Goal: Task Accomplishment & Management: Use online tool/utility

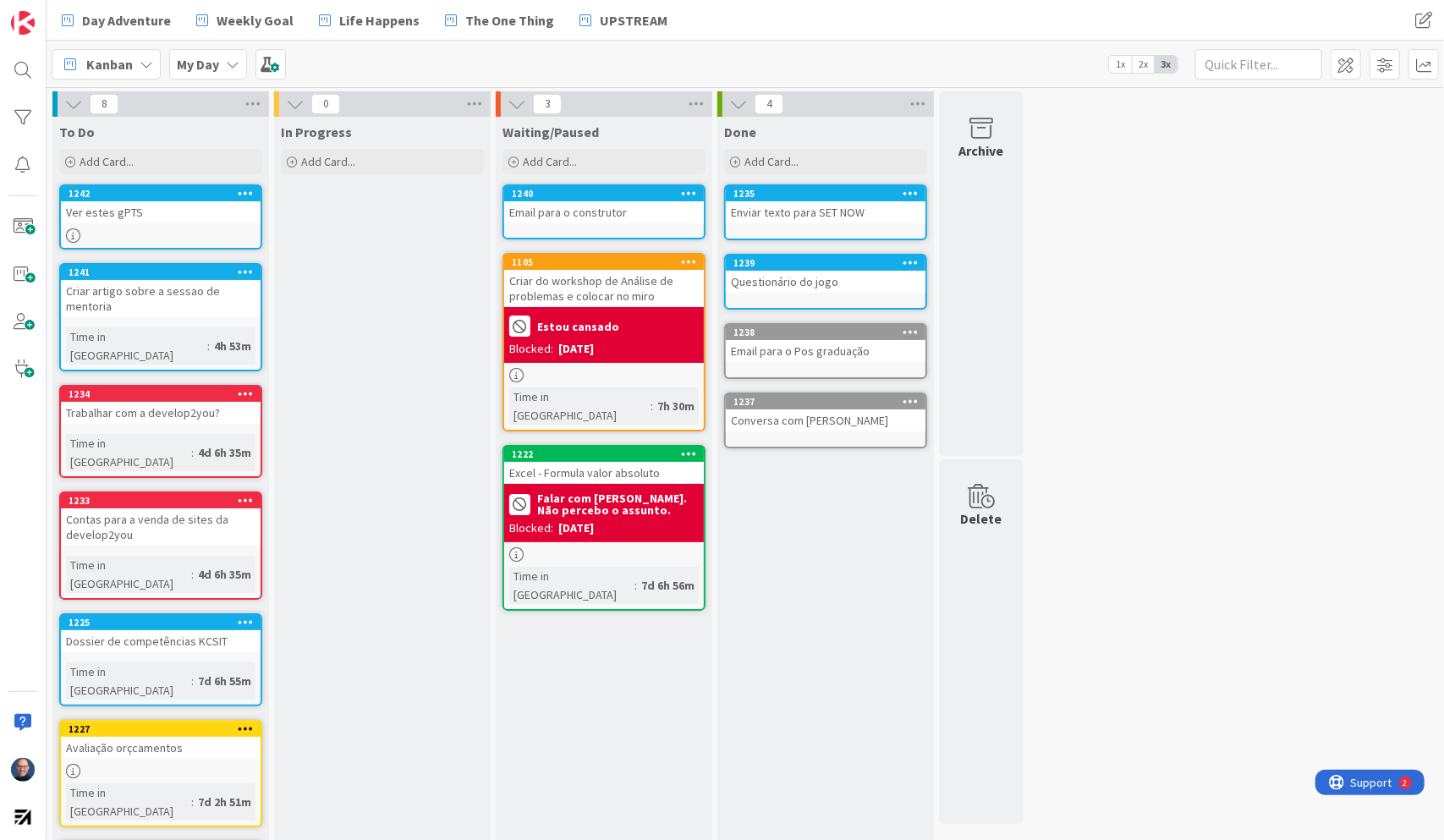
click at [620, 203] on div "Email para o construtor" at bounding box center [604, 212] width 200 height 22
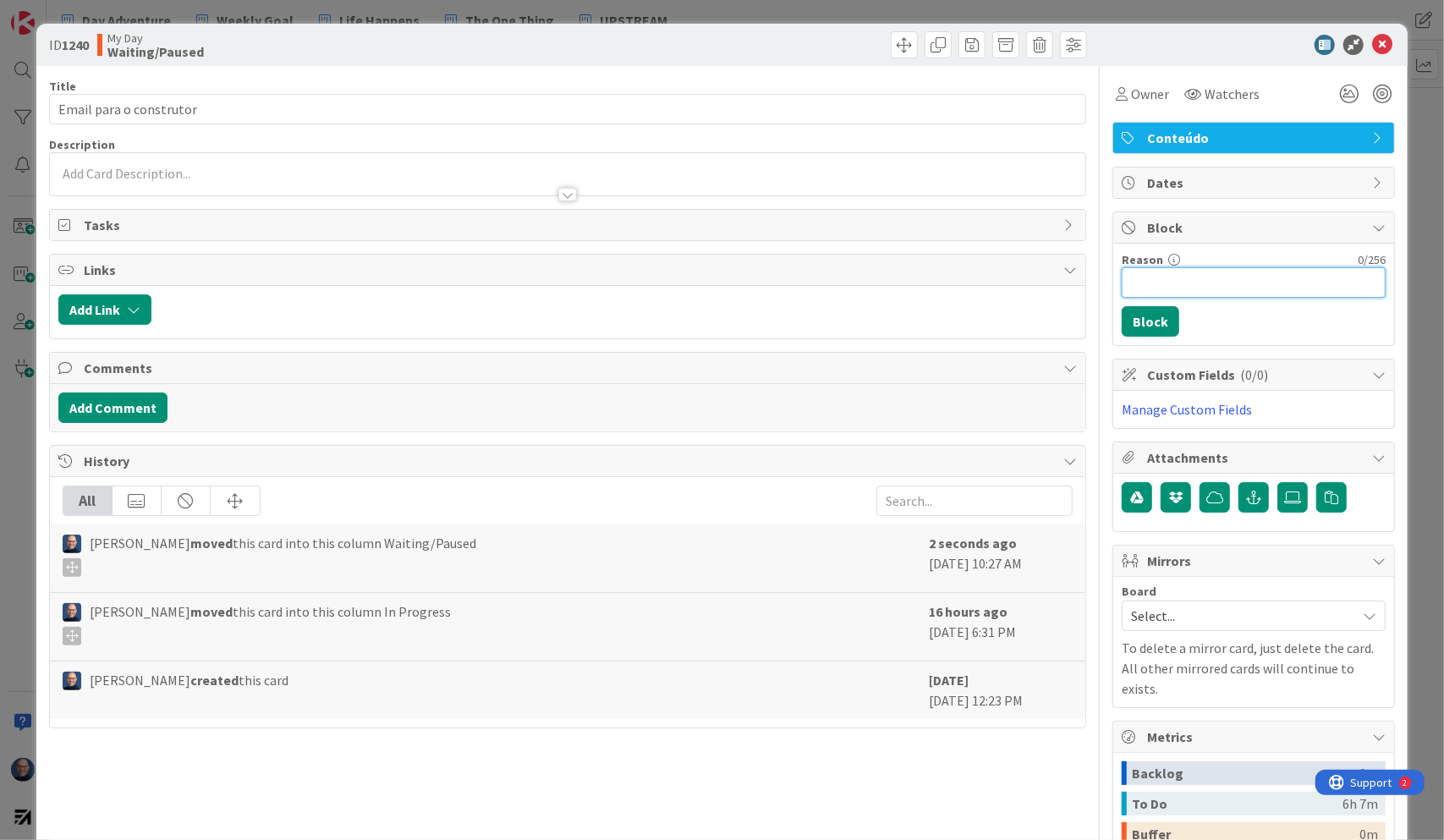
click at [1172, 277] on input "Reason" at bounding box center [1254, 282] width 264 height 31
type input "Fazer no escritório"
drag, startPoint x: 1246, startPoint y: 284, endPoint x: 1001, endPoint y: 281, distance: 245.0
click at [1001, 281] on div "Title 23 / 128 Email para o construtor Description [PERSON_NAME] just joined Ow…" at bounding box center [722, 554] width 1347 height 975
click at [1374, 42] on icon at bounding box center [1382, 44] width 20 height 20
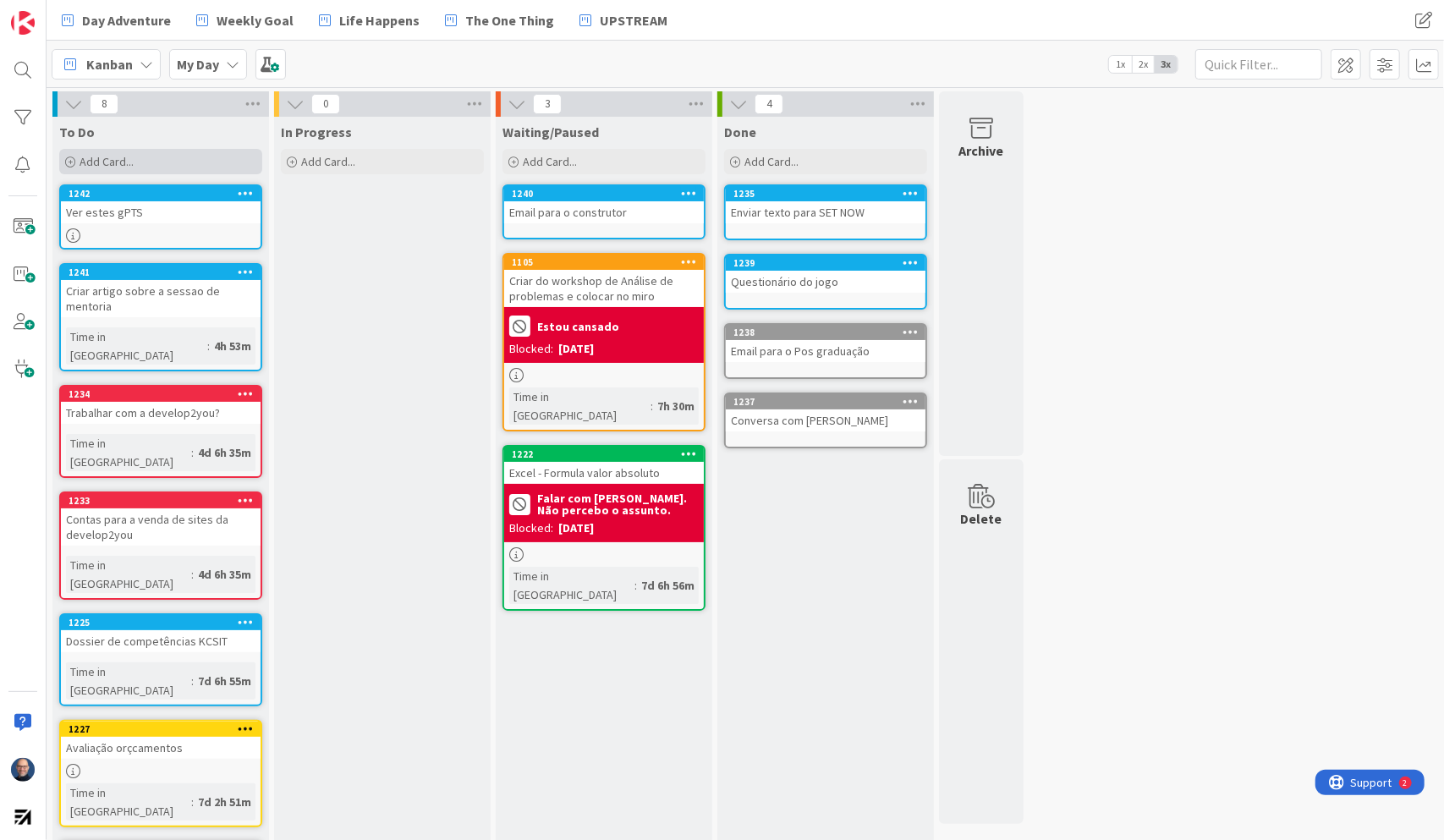
click at [207, 166] on div "Add Card..." at bounding box center [160, 161] width 203 height 25
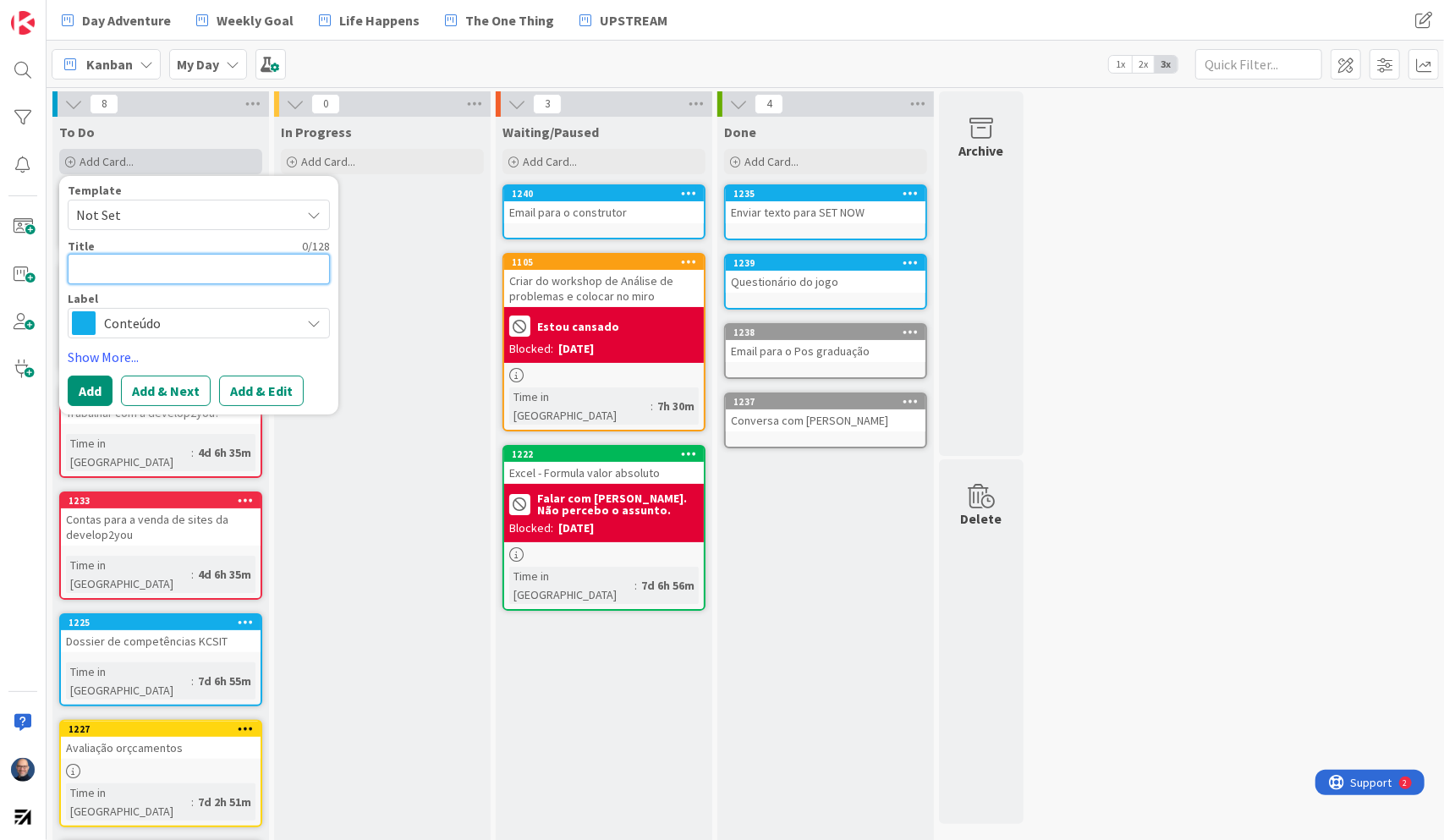
type textarea "p"
type textarea "x"
type textarea "pa"
type textarea "x"
type textarea "pag"
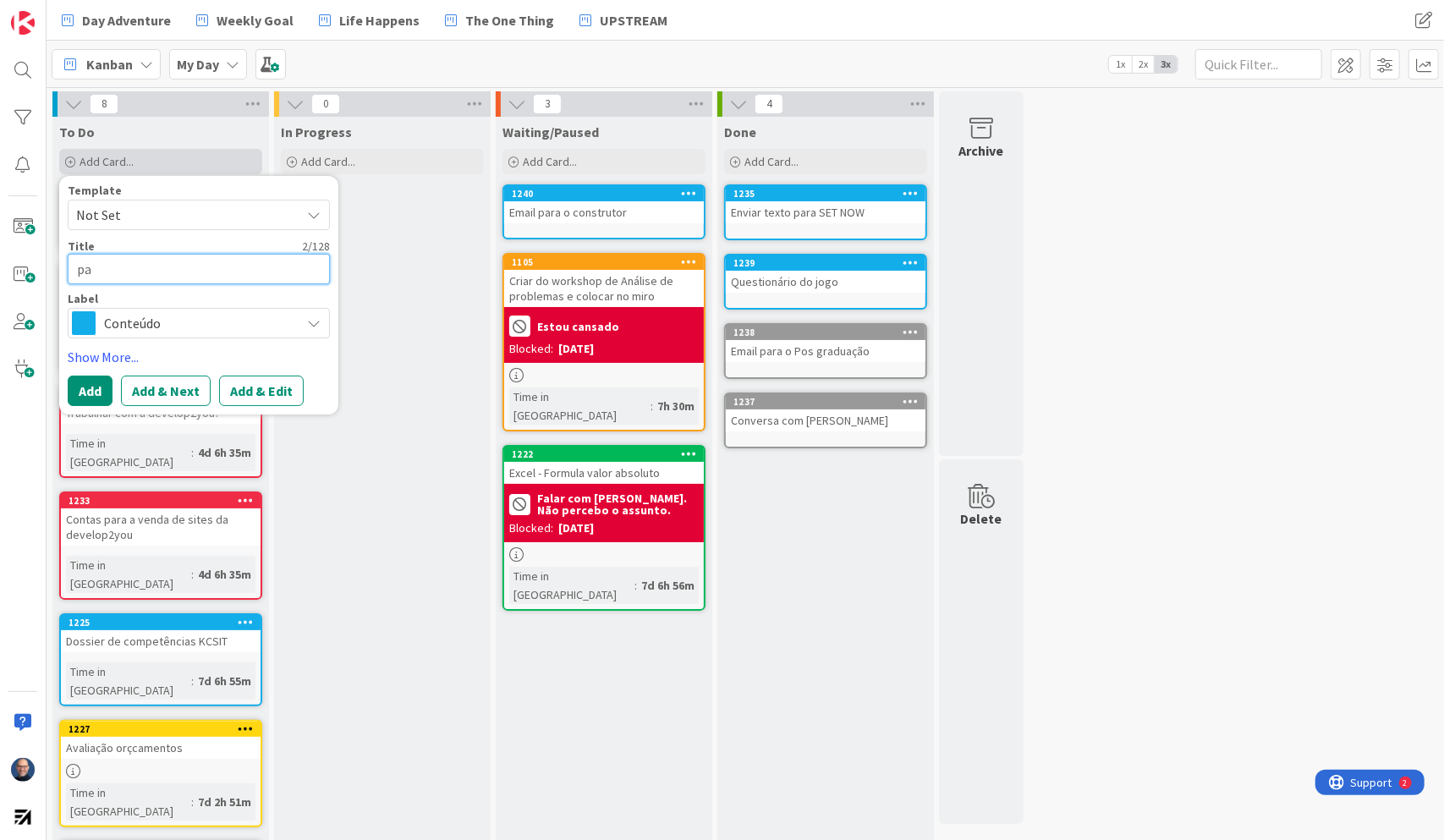
type textarea "x"
type textarea "paga"
type textarea "x"
type textarea "pagam"
type textarea "x"
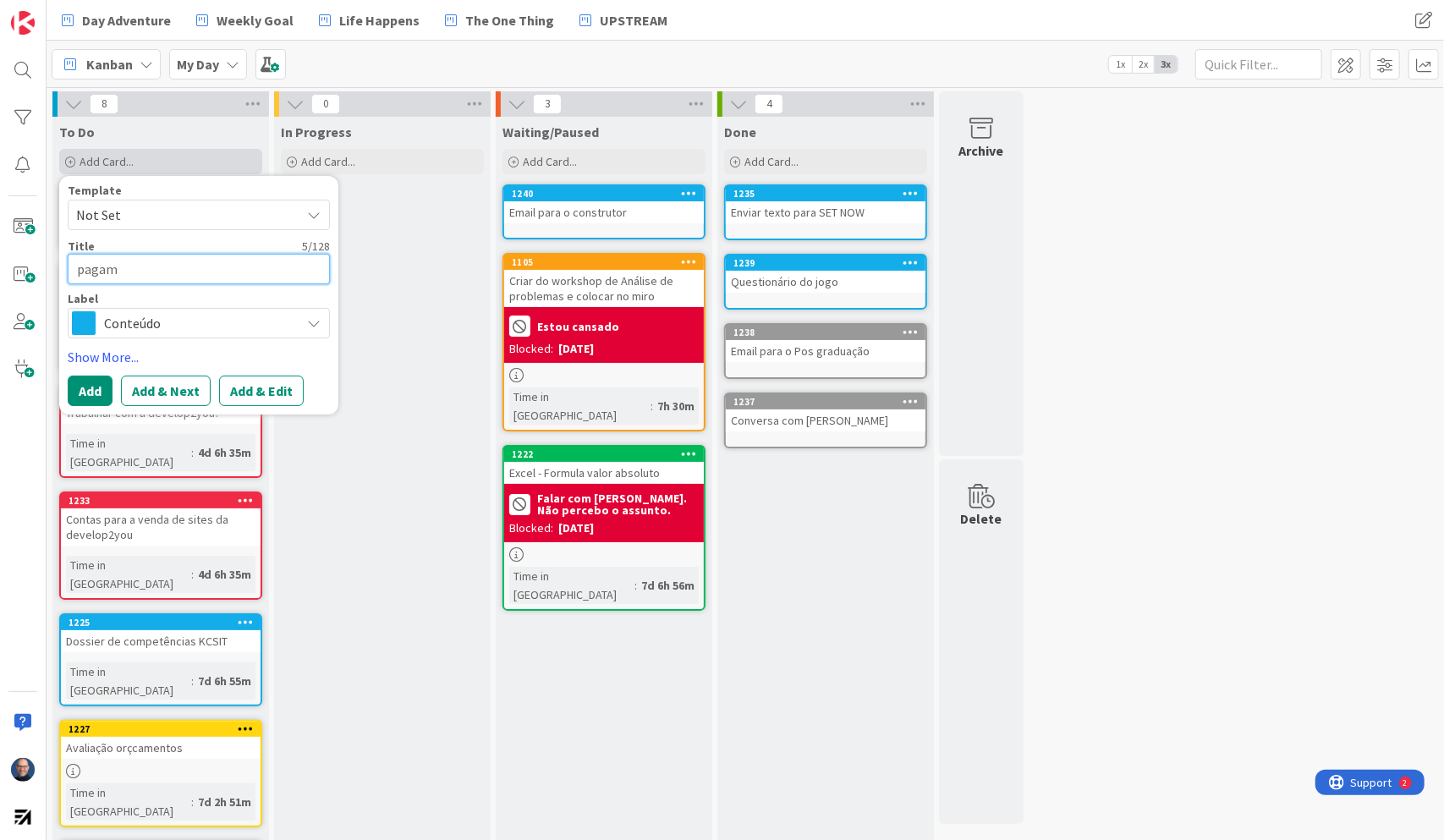
type textarea "pagame"
type textarea "x"
type textarea "pagamen"
type textarea "x"
type textarea "pagament"
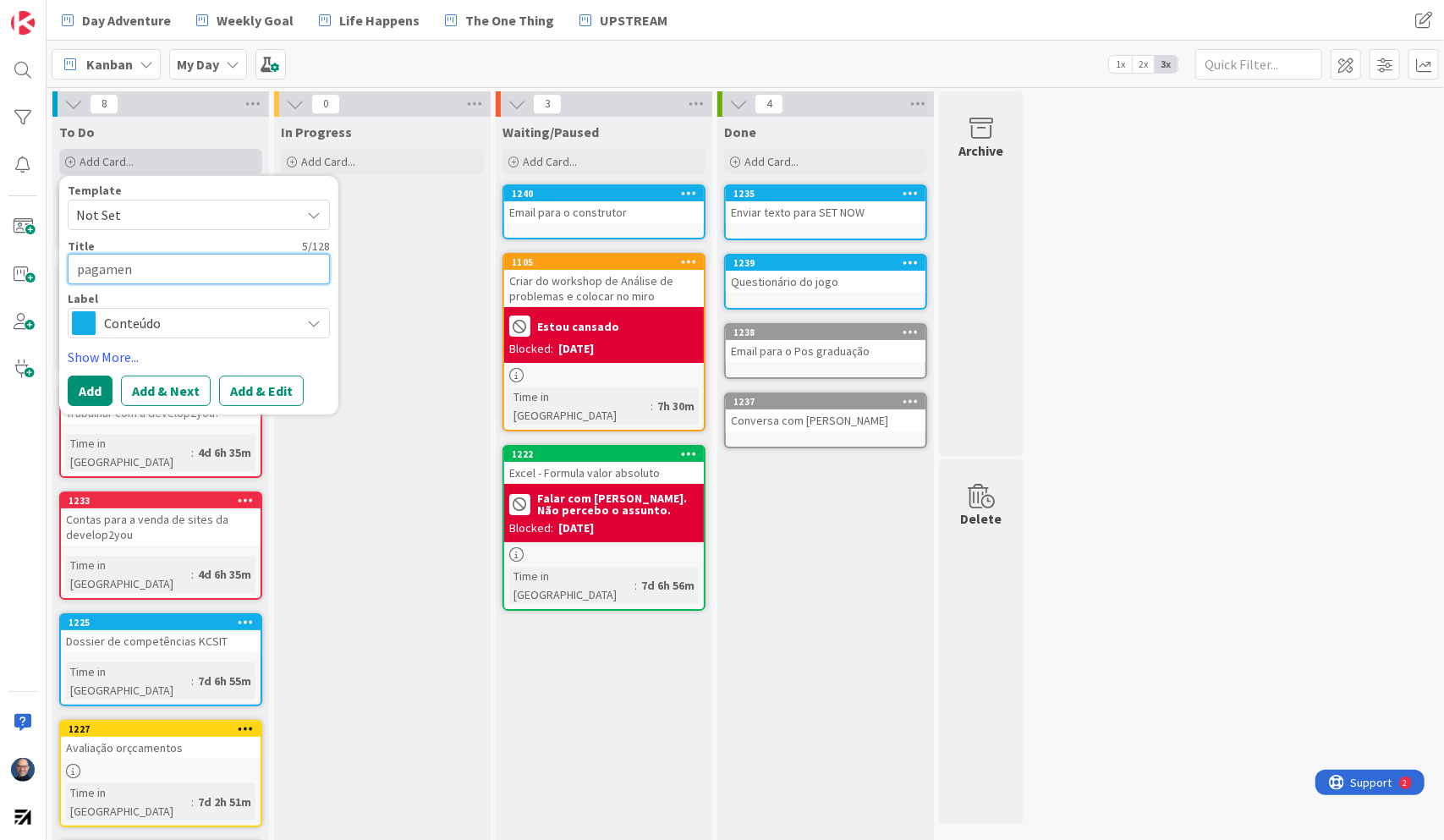
type textarea "x"
type textarea "pagamento"
type textarea "x"
type textarea "pagamento"
type textarea "x"
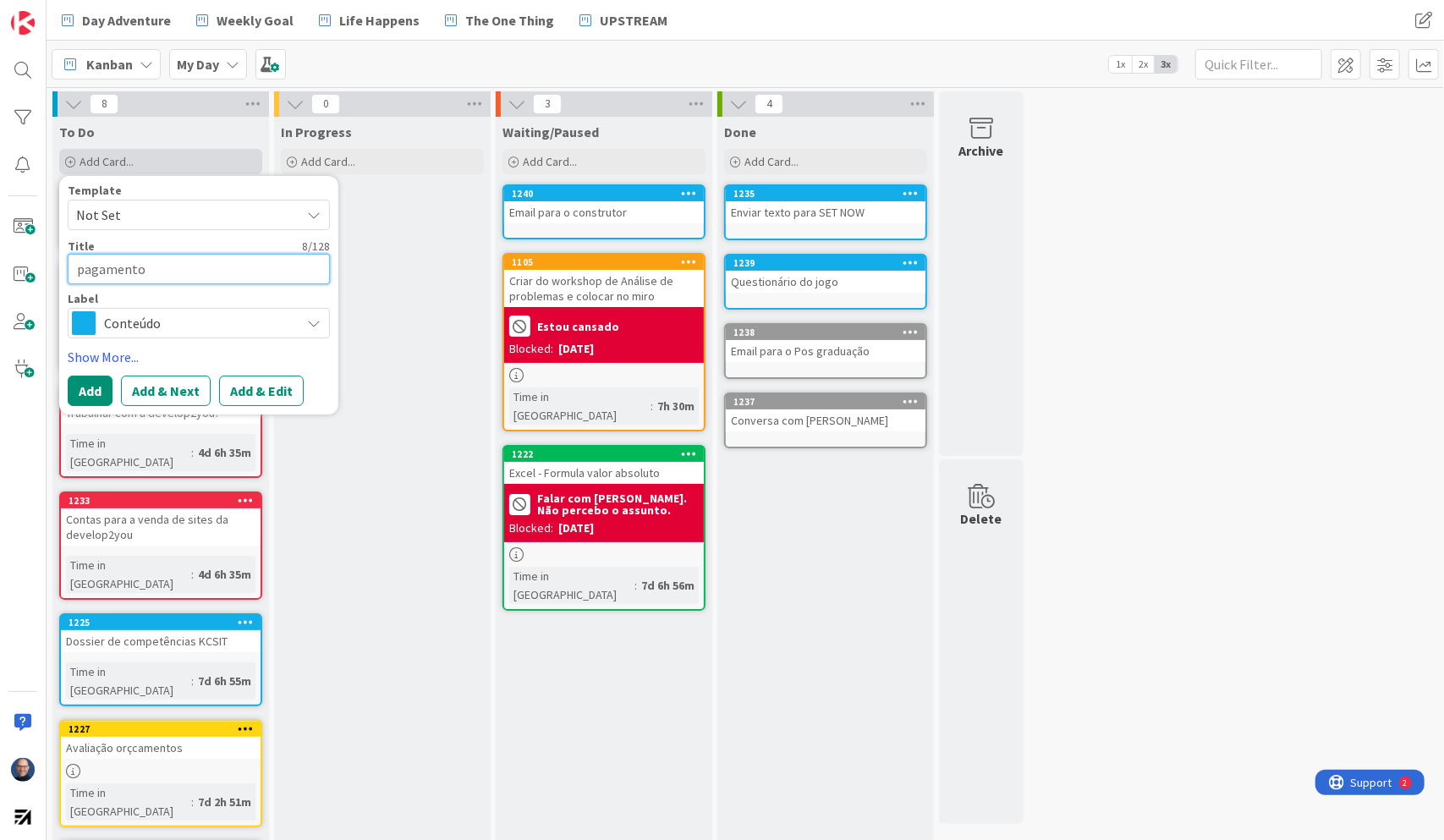
type textarea "pagamento c"
type textarea "x"
type textarea "pagamento co"
type textarea "x"
type textarea "pagamento con"
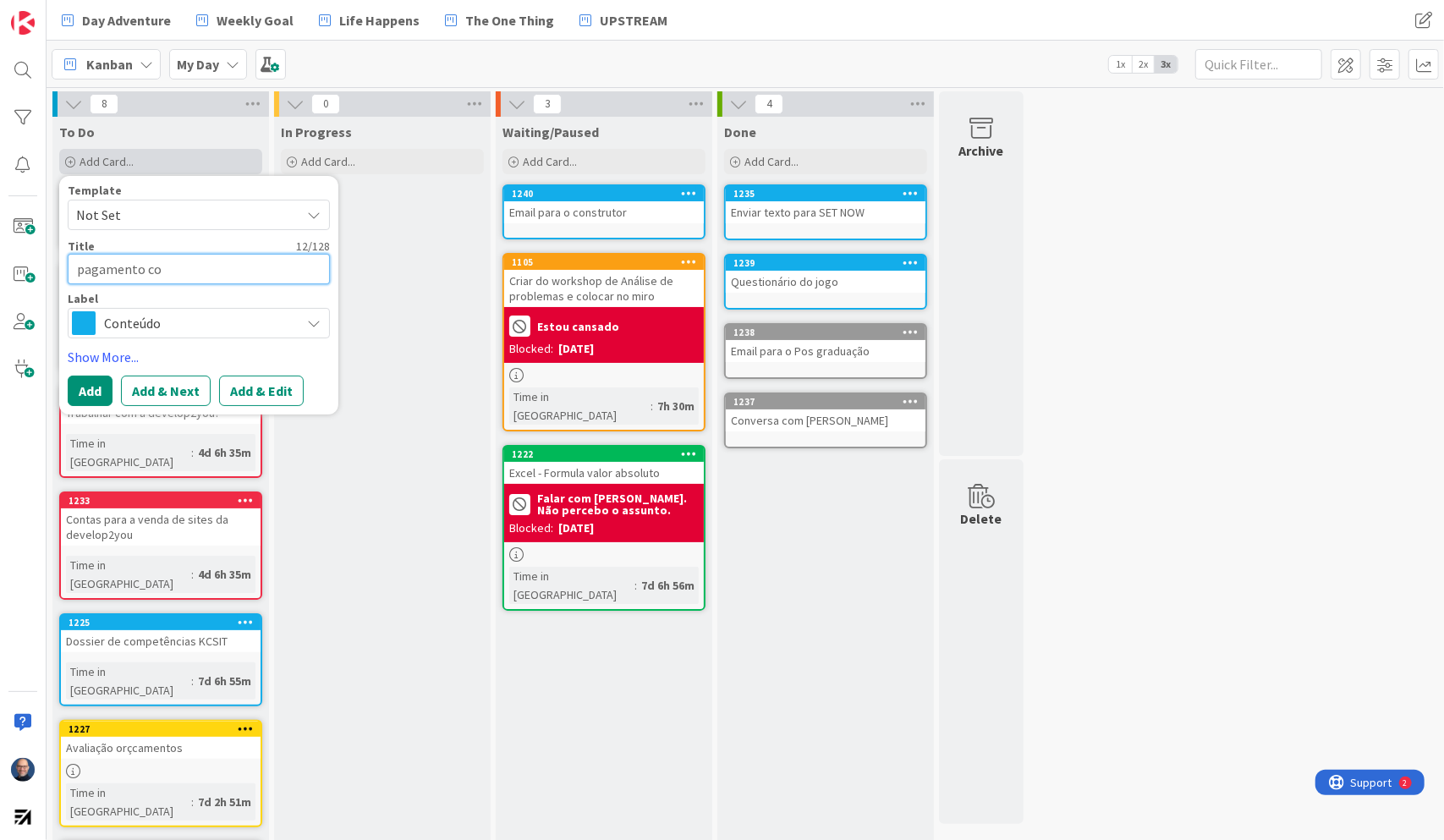
type textarea "x"
type textarea "pagamento cond"
type textarea "x"
type textarea "pagamento condo"
type textarea "x"
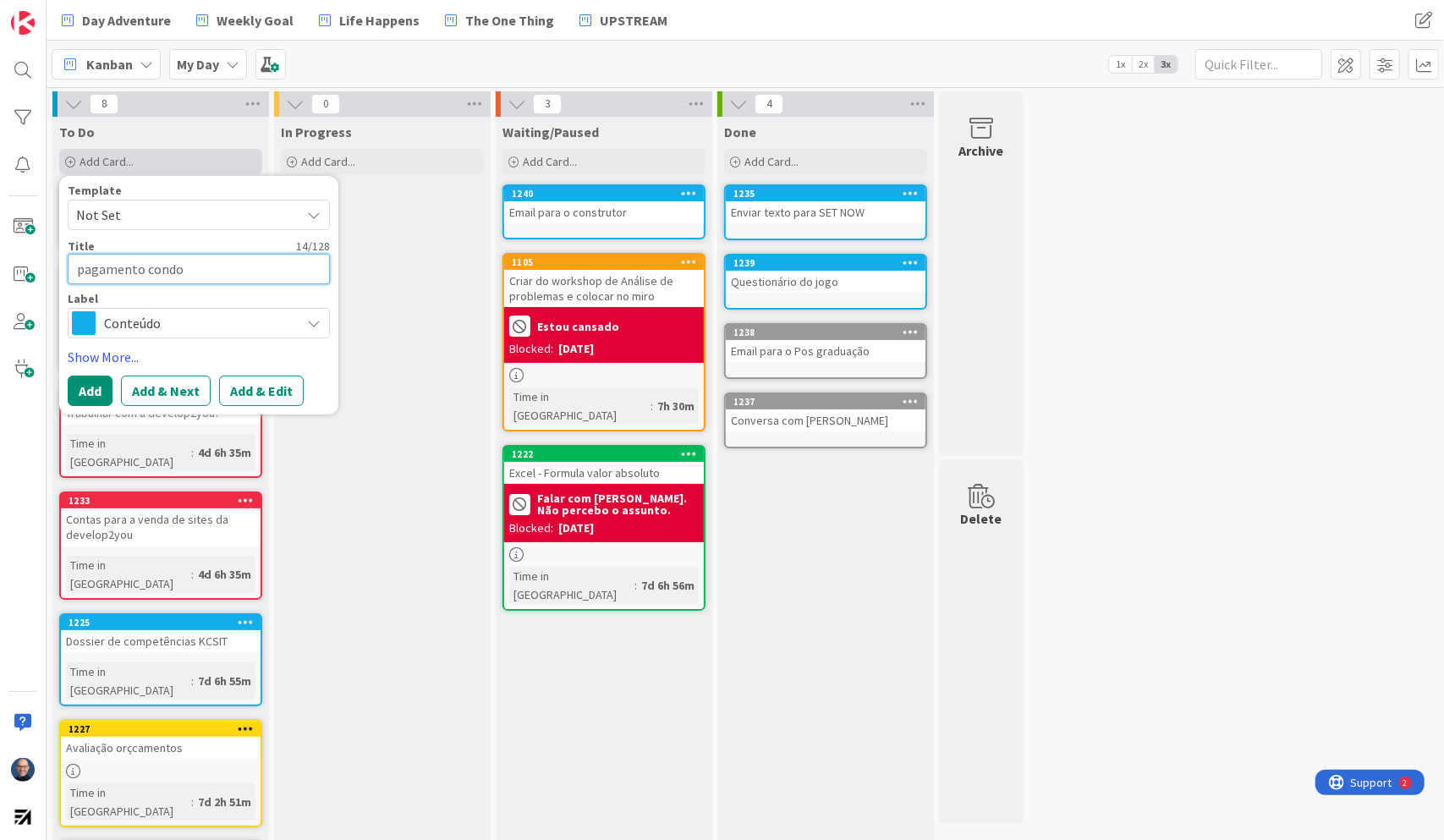
type textarea "pagamento condom"
type textarea "x"
type textarea "pagamento condomi"
type textarea "x"
type textarea "pagamento condomin"
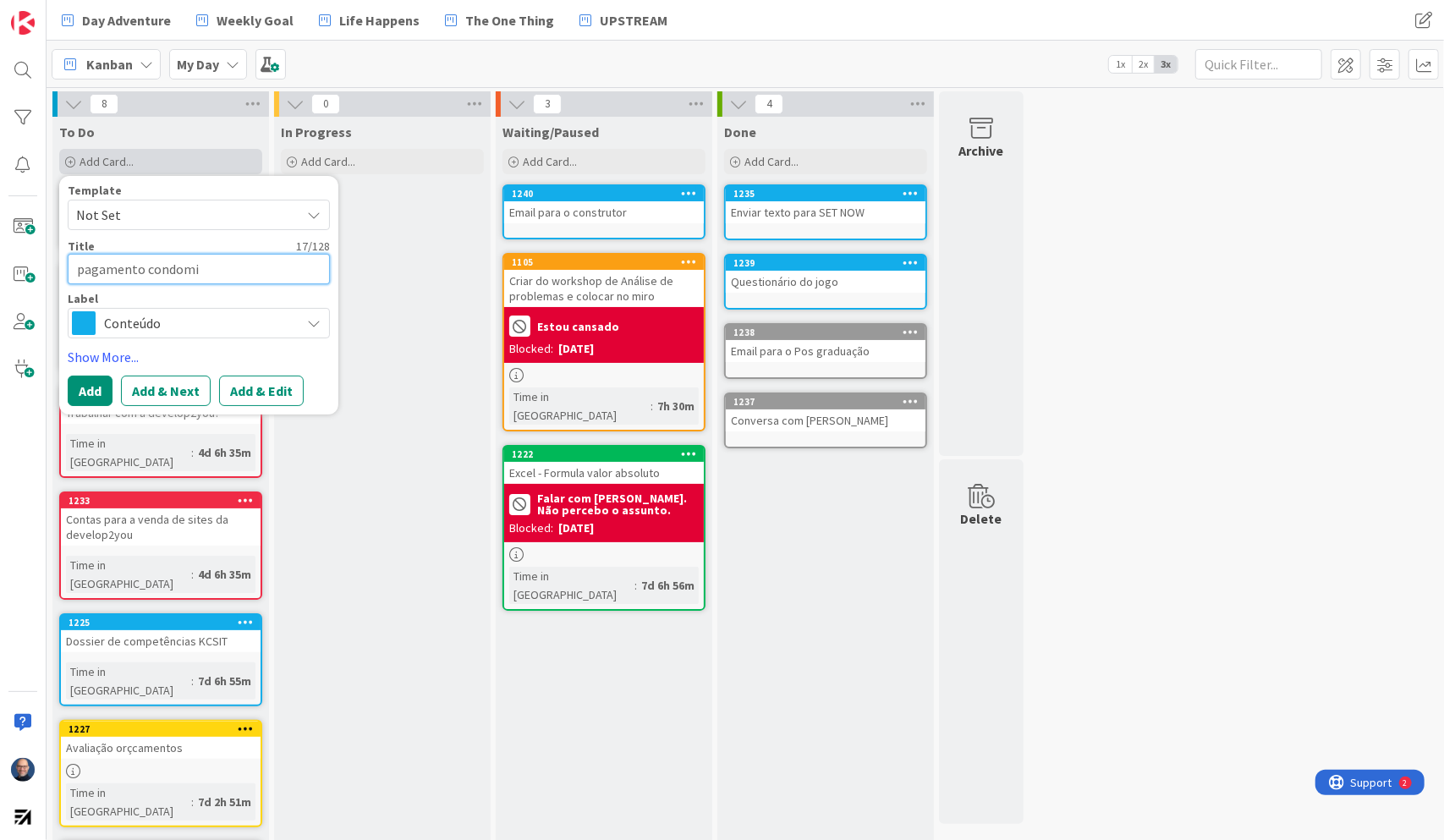
type textarea "x"
type textarea "pagamento condomini"
type textarea "x"
type textarea "pagamento condominio"
type textarea "x"
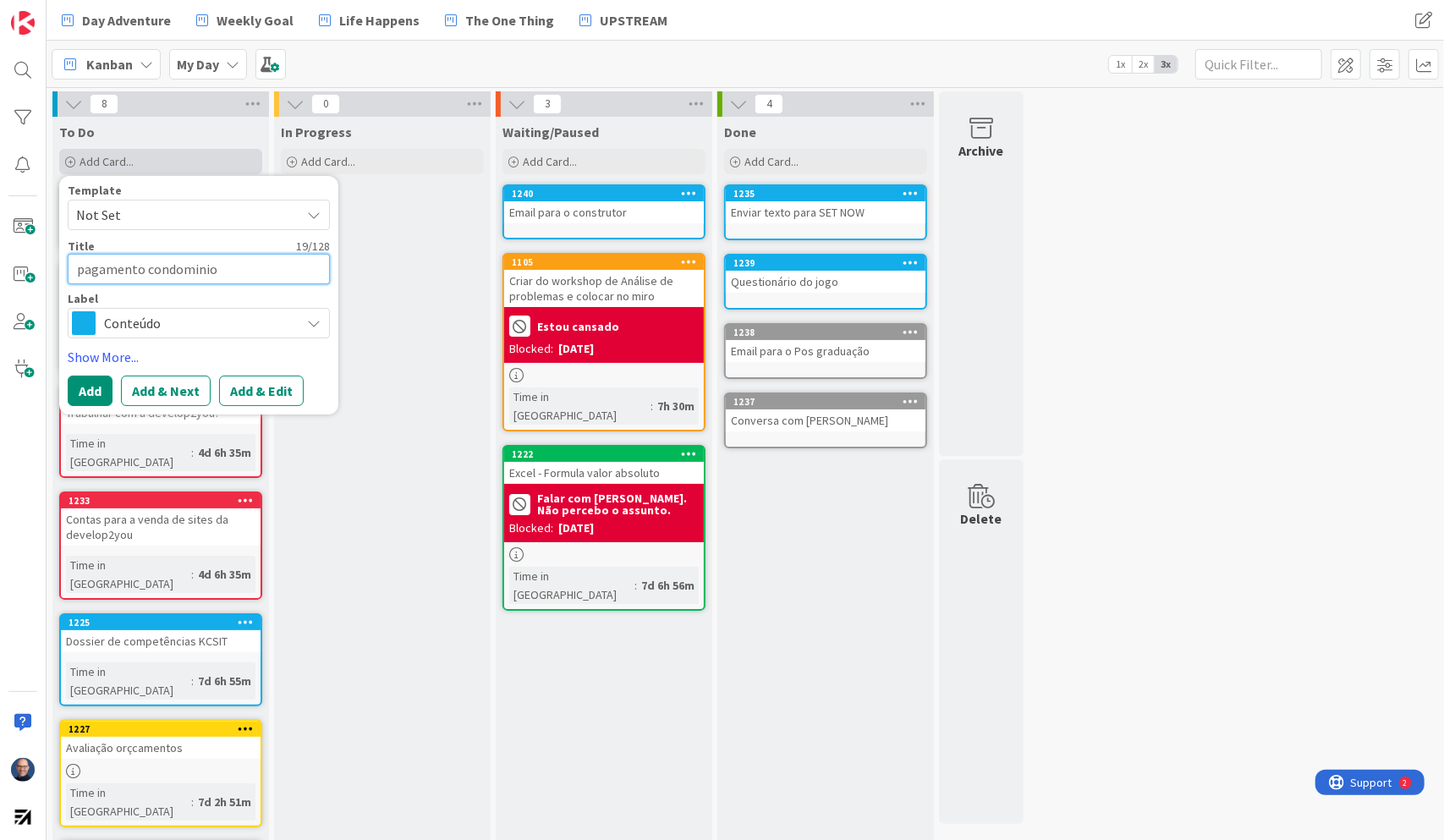
type textarea "pagamento condominio"
type textarea "x"
type textarea "pagamento condominio e"
type textarea "x"
type textarea "pagamento condominio e"
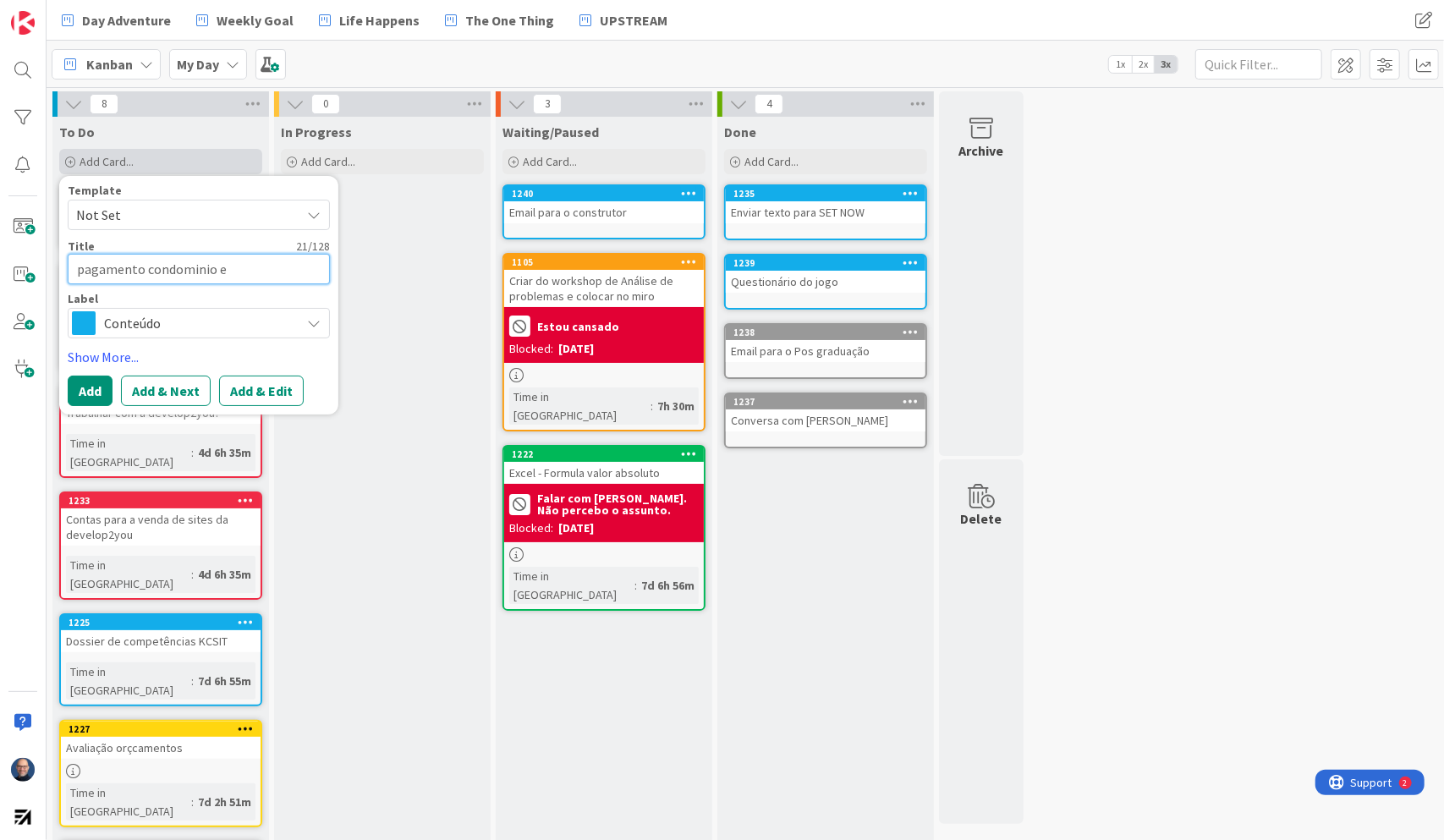
type textarea "x"
type textarea "pagamento condominio e d"
type textarea "x"
type textarea "pagamento condominio e di"
type textarea "x"
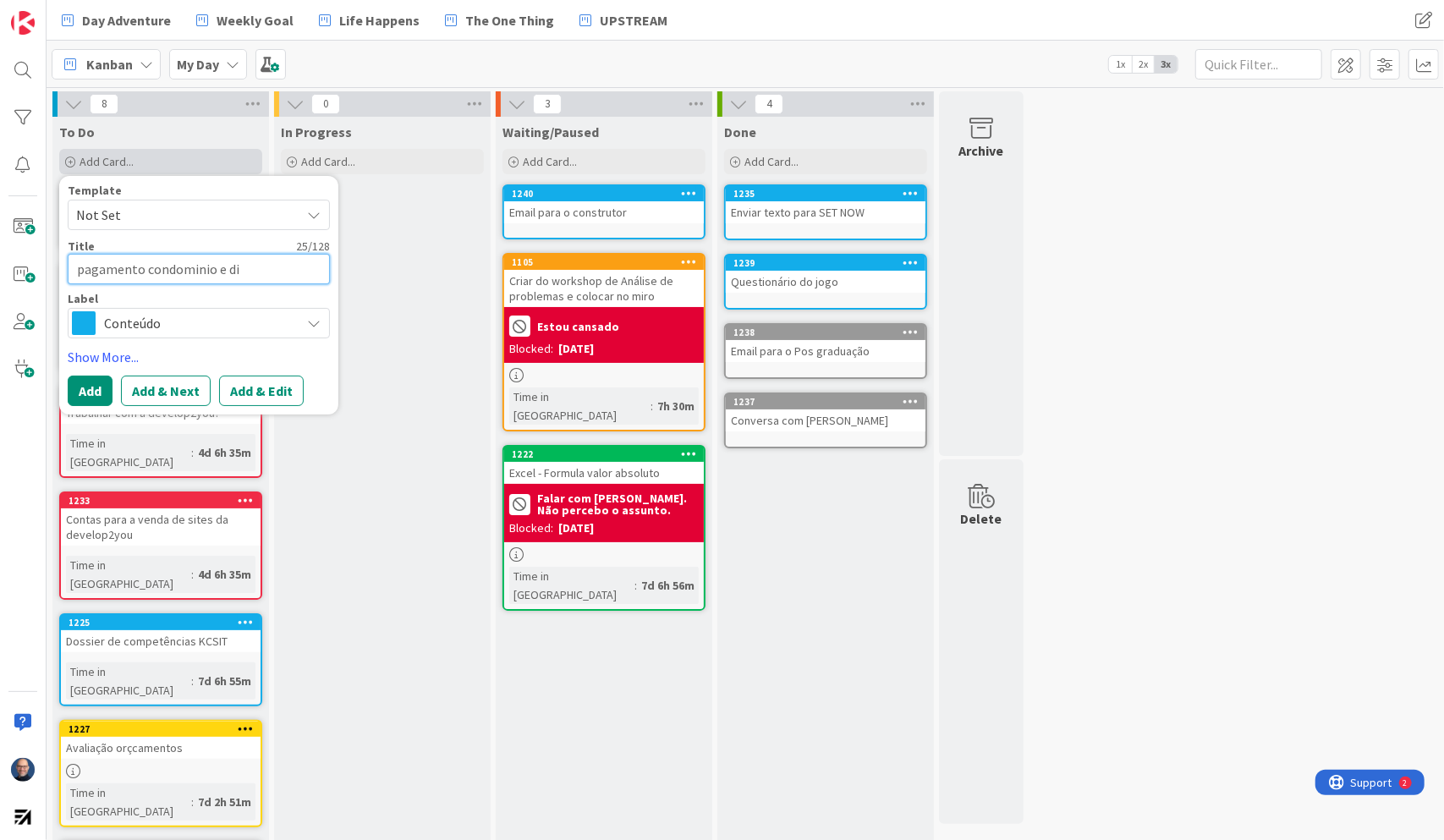
type textarea "pagamento condominio e div"
type textarea "x"
type textarea "pagamento condominio e divi"
type textarea "x"
type textarea "pagamento condominio e divid"
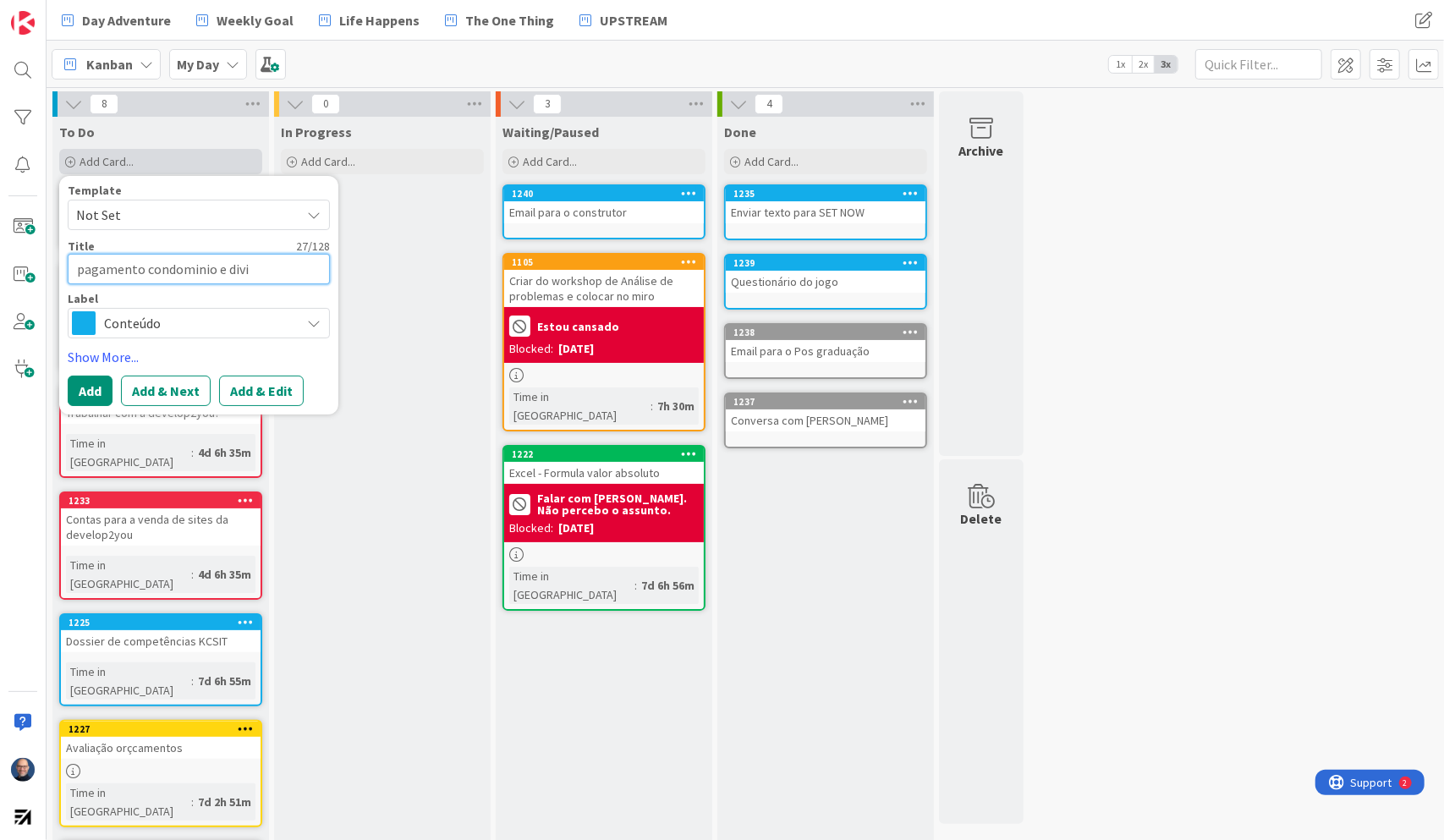
type textarea "x"
type textarea "pagamento condominio e divida"
type textarea "x"
type textarea "pagamento condominio e dividas"
type textarea "x"
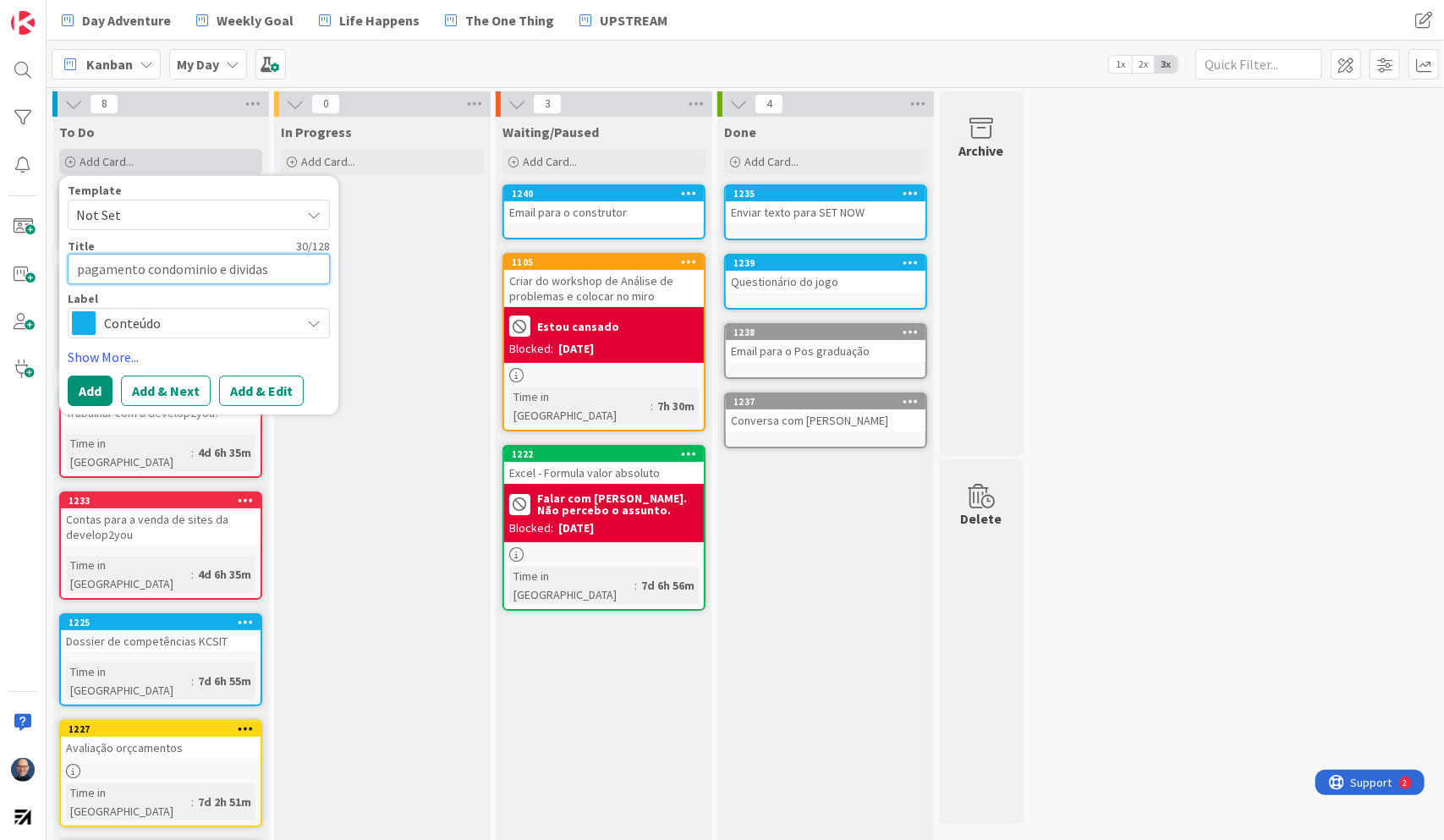
type textarea "pagamento condominio e dividas"
type textarea "x"
type textarea "pagamento condominio e dividas e"
type textarea "x"
type textarea "pagamento condominio e dividas e"
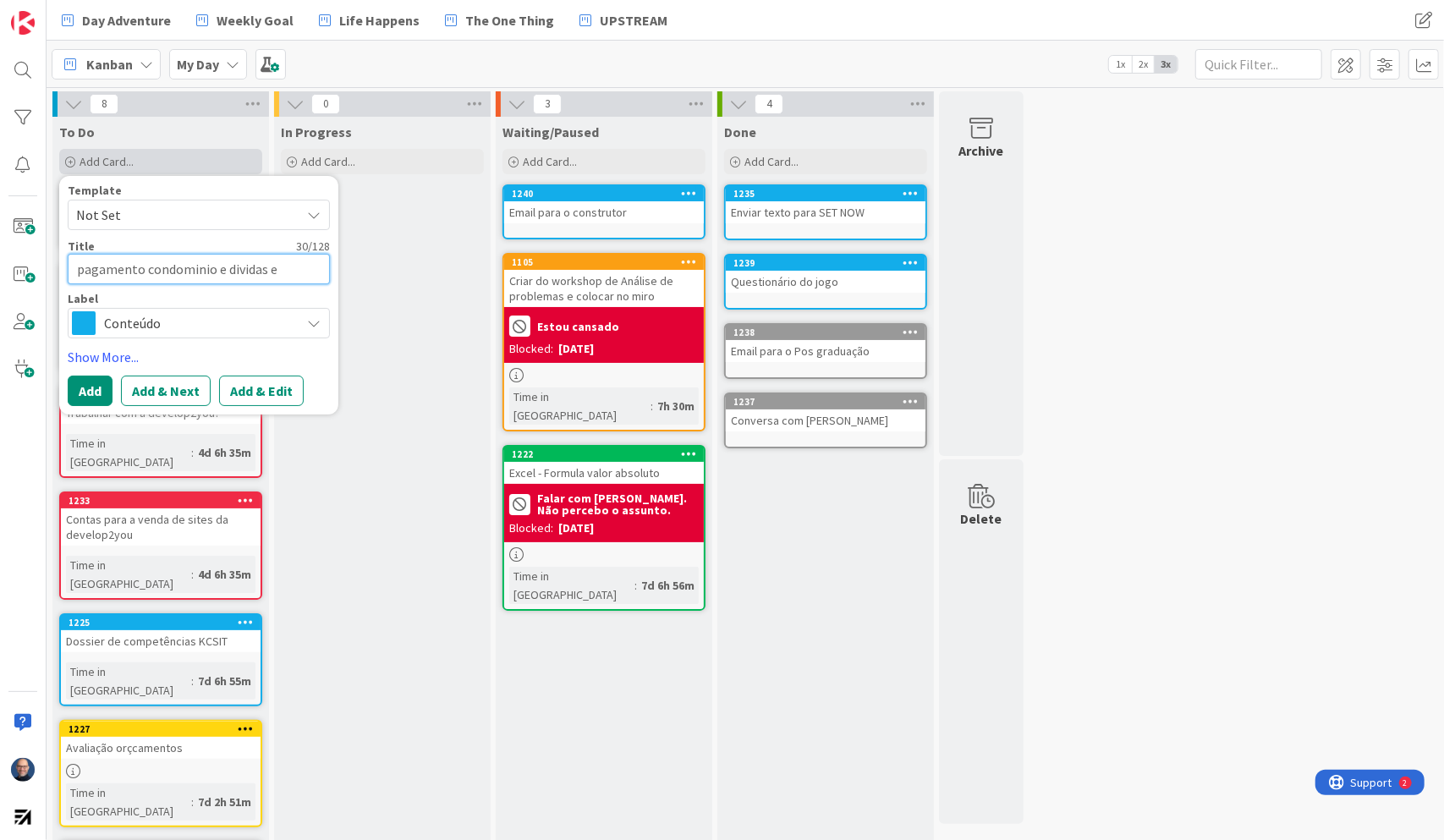
type textarea "x"
type textarea "pagamento condominio e dividas e o"
type textarea "x"
type textarea "pagamento condominio e dividas e or"
type textarea "x"
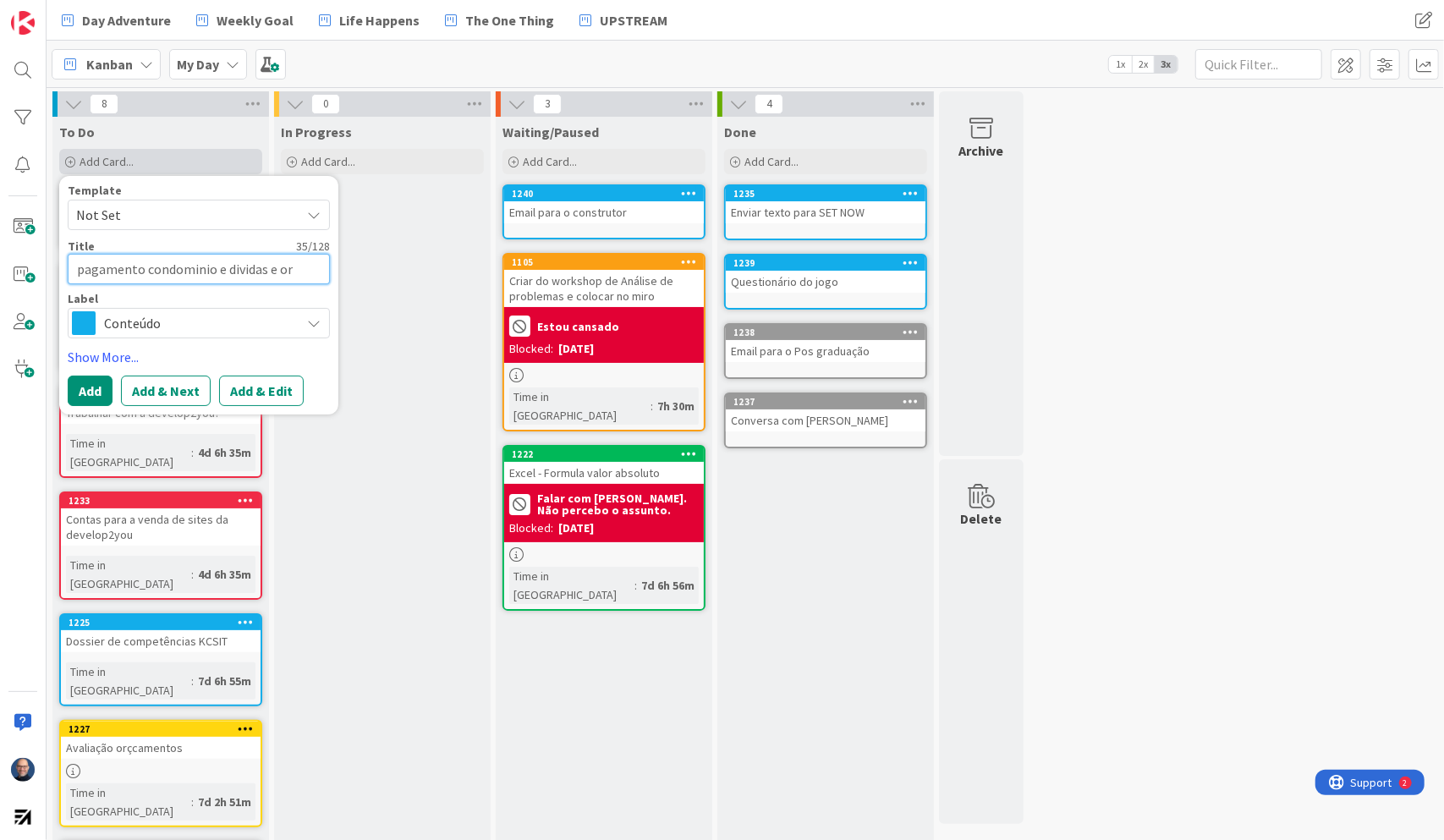
type textarea "pagamento condominio e dividas e orç"
type textarea "x"
type textarea "pagamento condominio e dividas e orça"
type textarea "x"
type textarea "pagamento condominio e dividas e orçam"
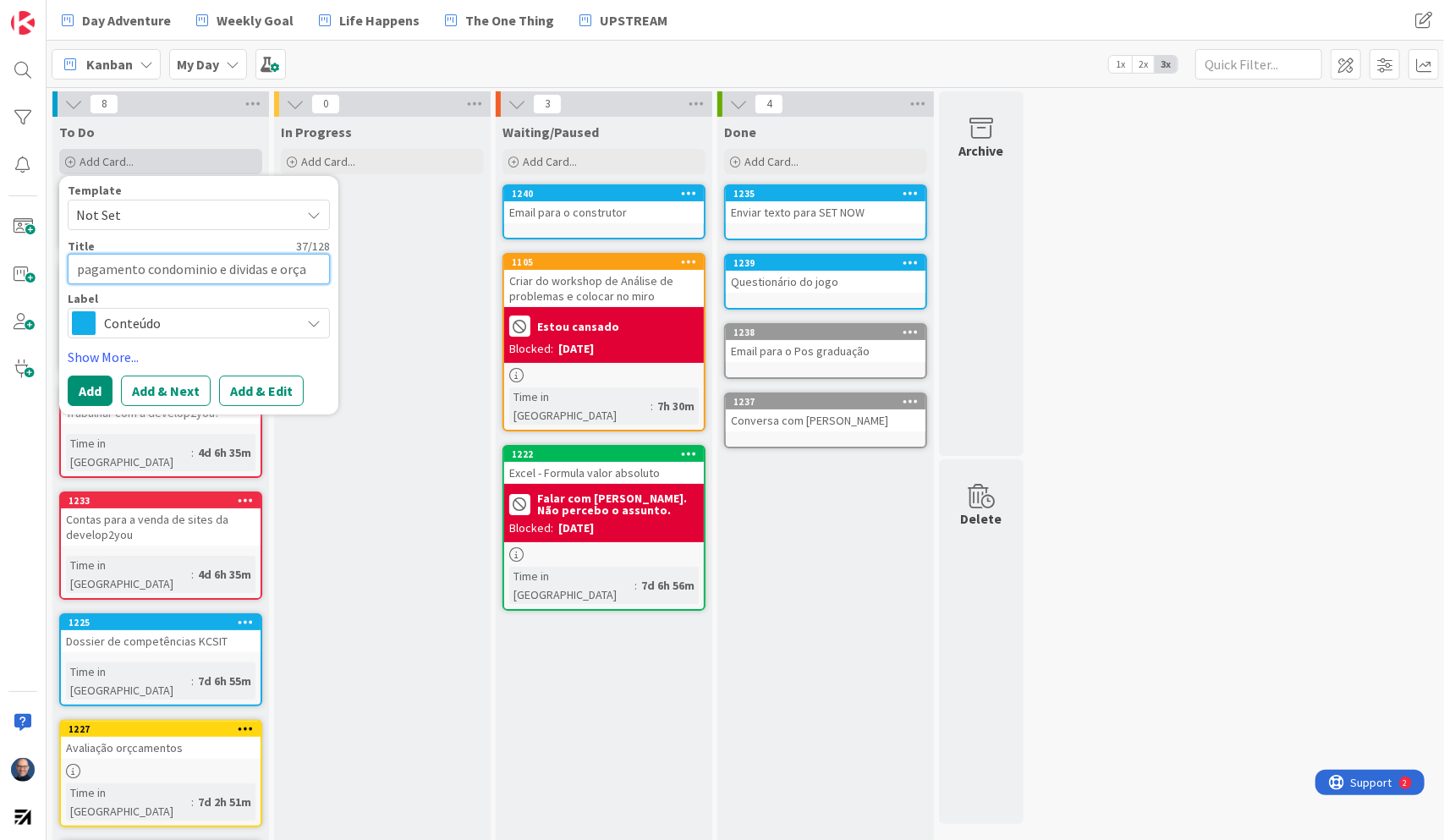
type textarea "x"
type textarea "pagamento condominio e dividas e orçame"
type textarea "x"
type textarea "pagamento condominio e dividas e orçamen"
type textarea "x"
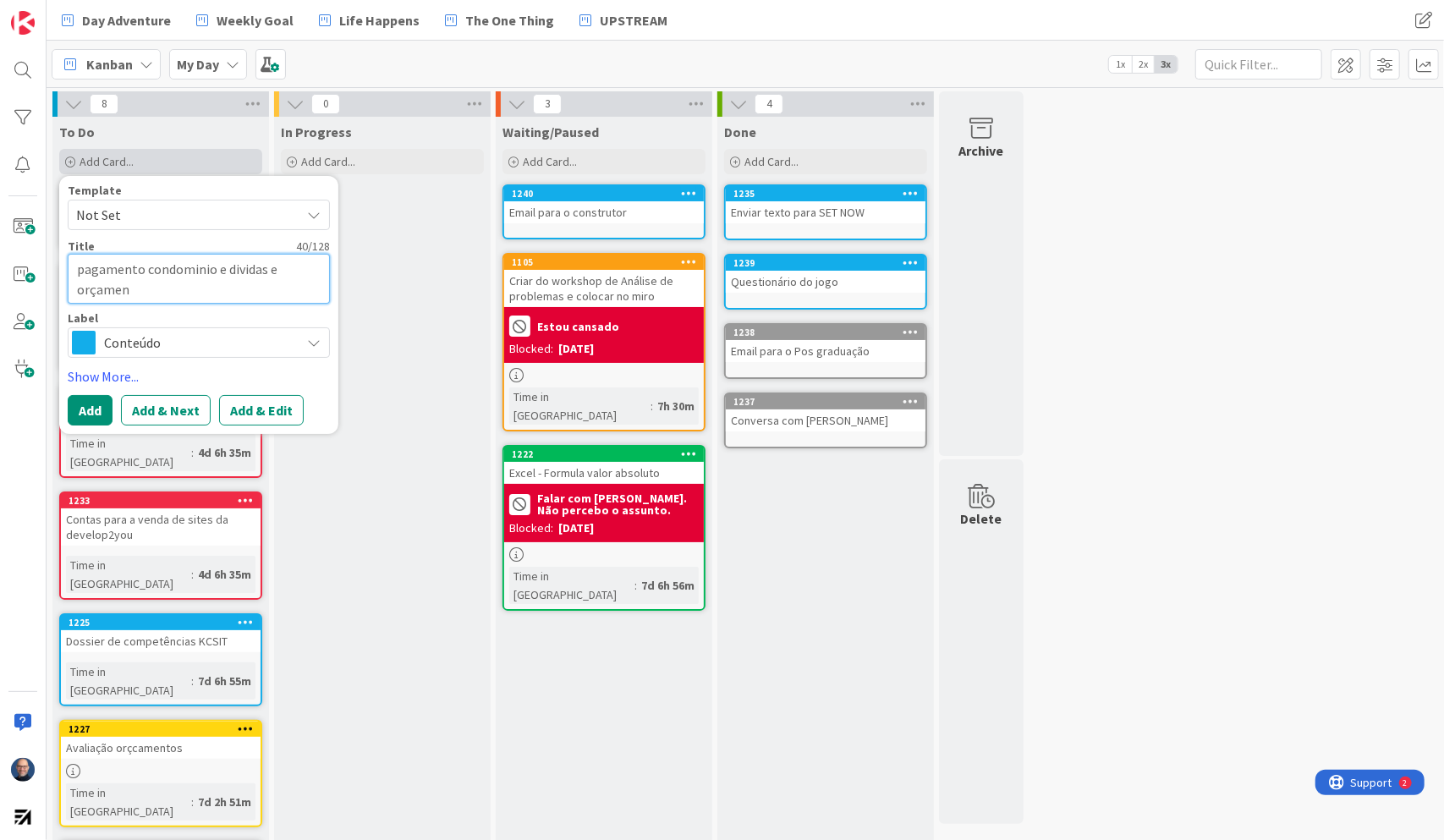
type textarea "pagamento condominio e dividas e orçament"
type textarea "x"
type textarea "pagamento condominio e dividas e orçamento"
type textarea "x"
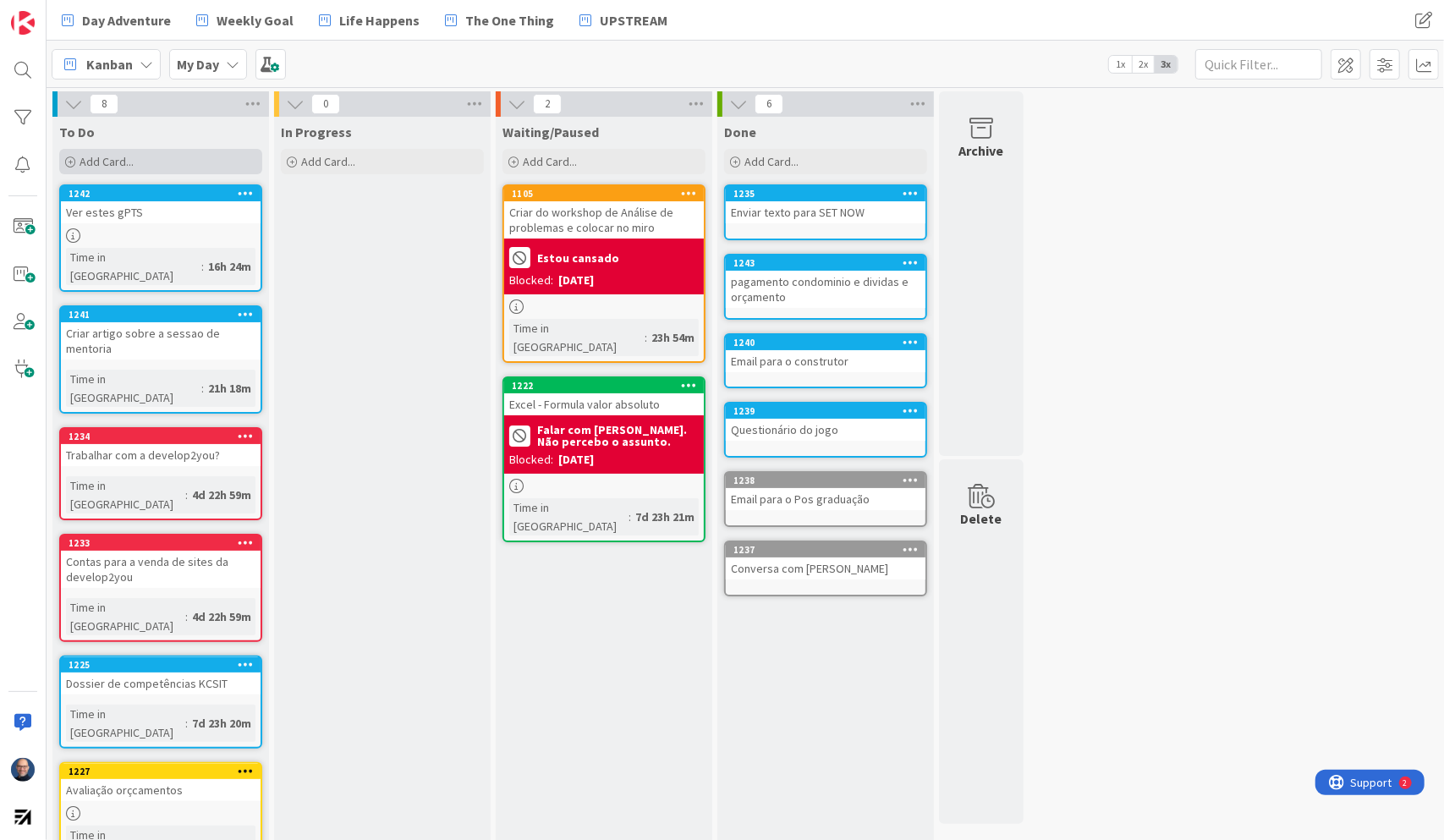
click at [181, 157] on div "Add Card..." at bounding box center [160, 161] width 203 height 25
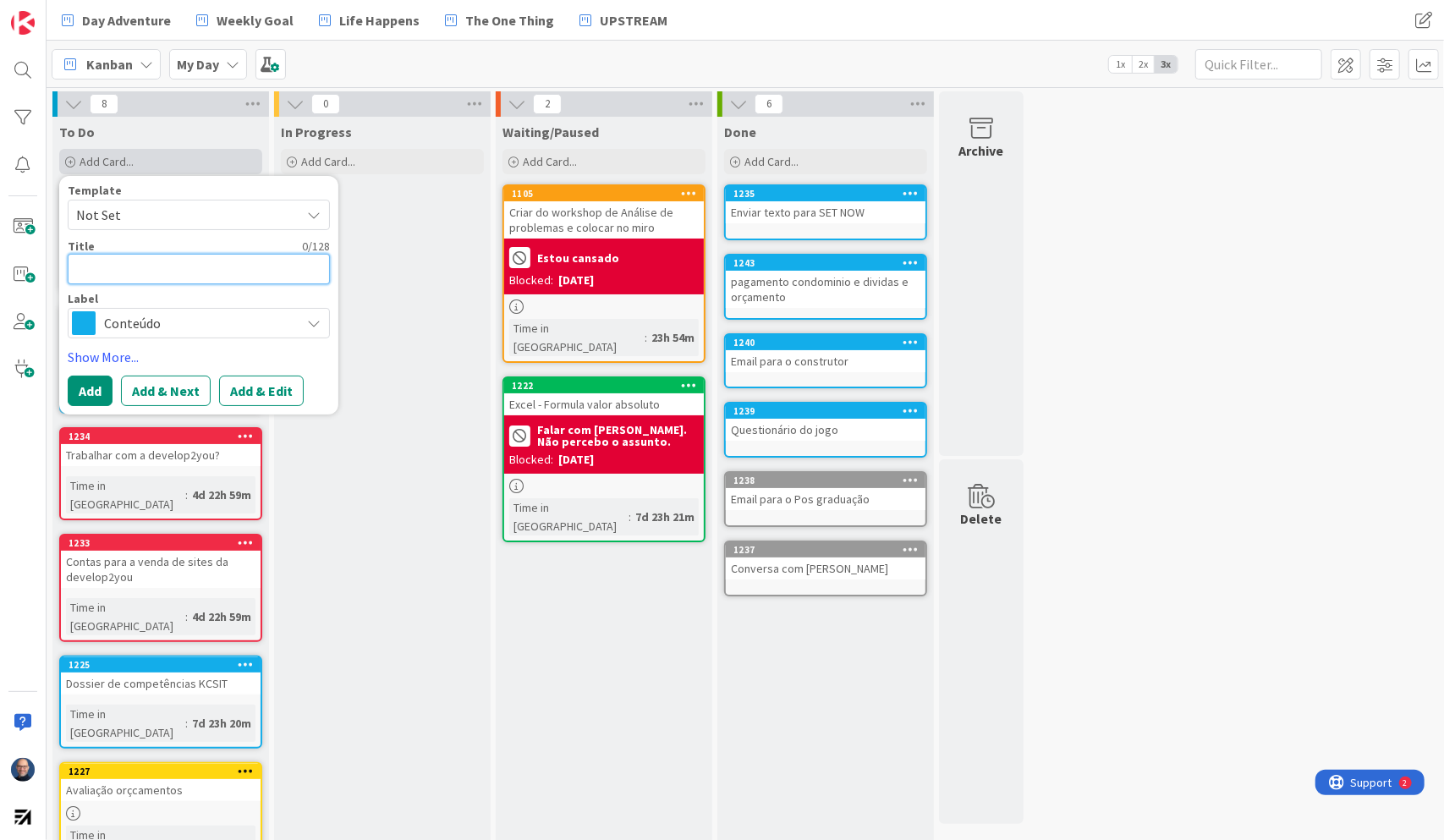
type textarea "O"
type textarea "x"
type textarea "Or"
type textarea "x"
type textarea "Orc"
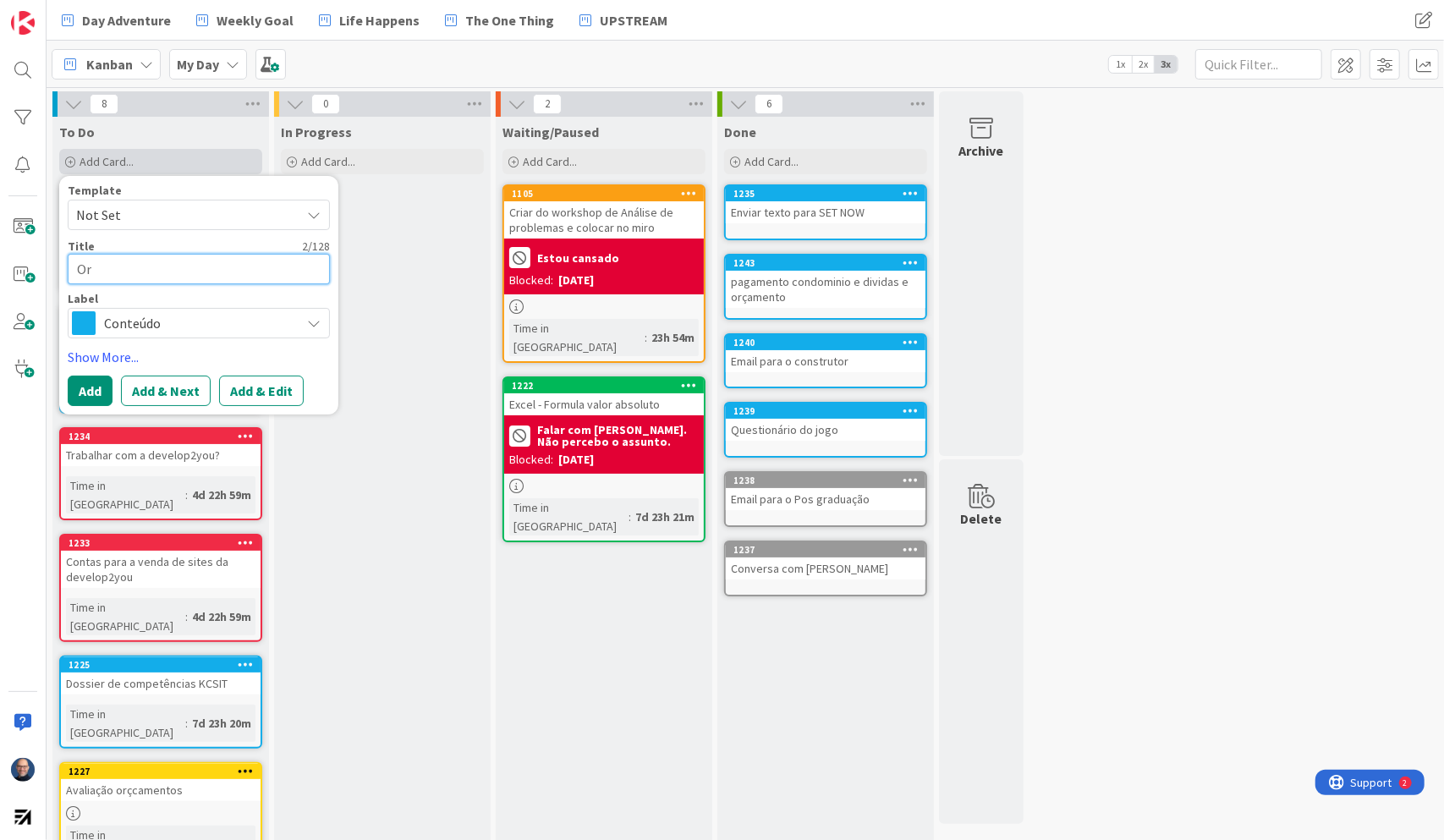
type textarea "x"
type textarea "Orca"
type textarea "x"
type textarea "Orcam"
type textarea "x"
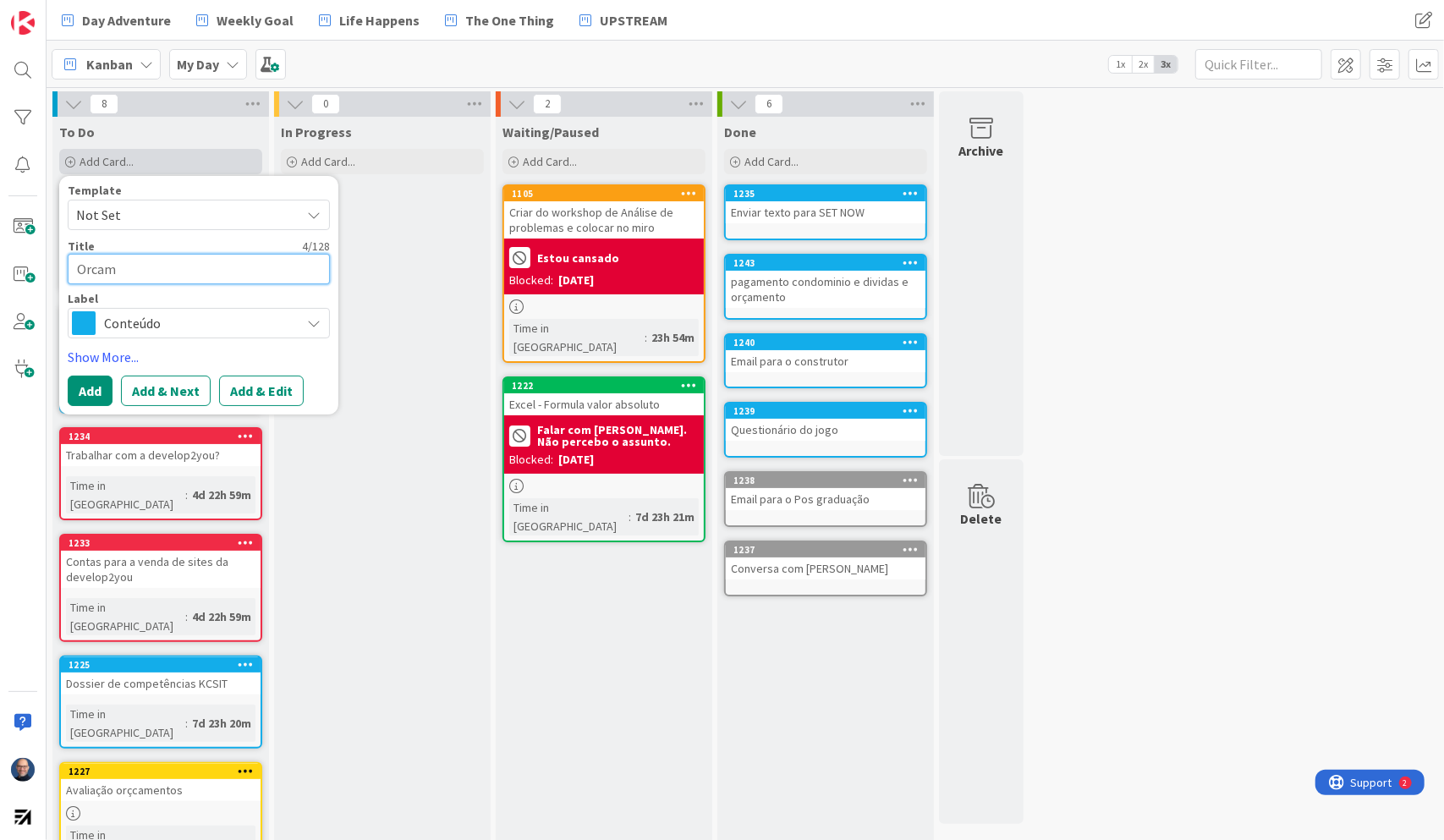
type textarea "Orcame"
type textarea "x"
type textarea "Orcamen"
type textarea "x"
type textarea "Orcament"
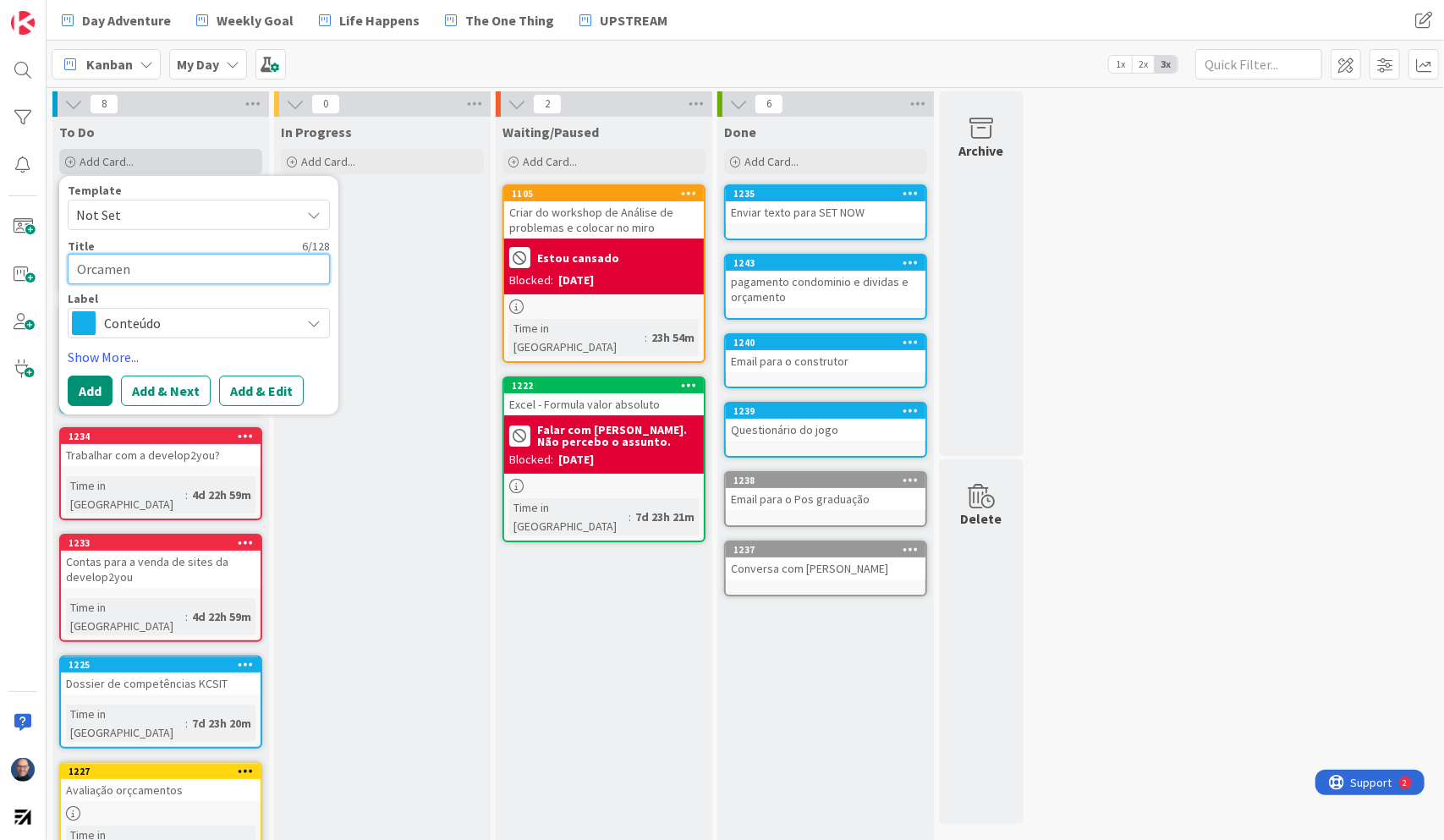
type textarea "x"
type textarea "Orcamento"
type textarea "x"
type textarea "Orcamento"
type textarea "x"
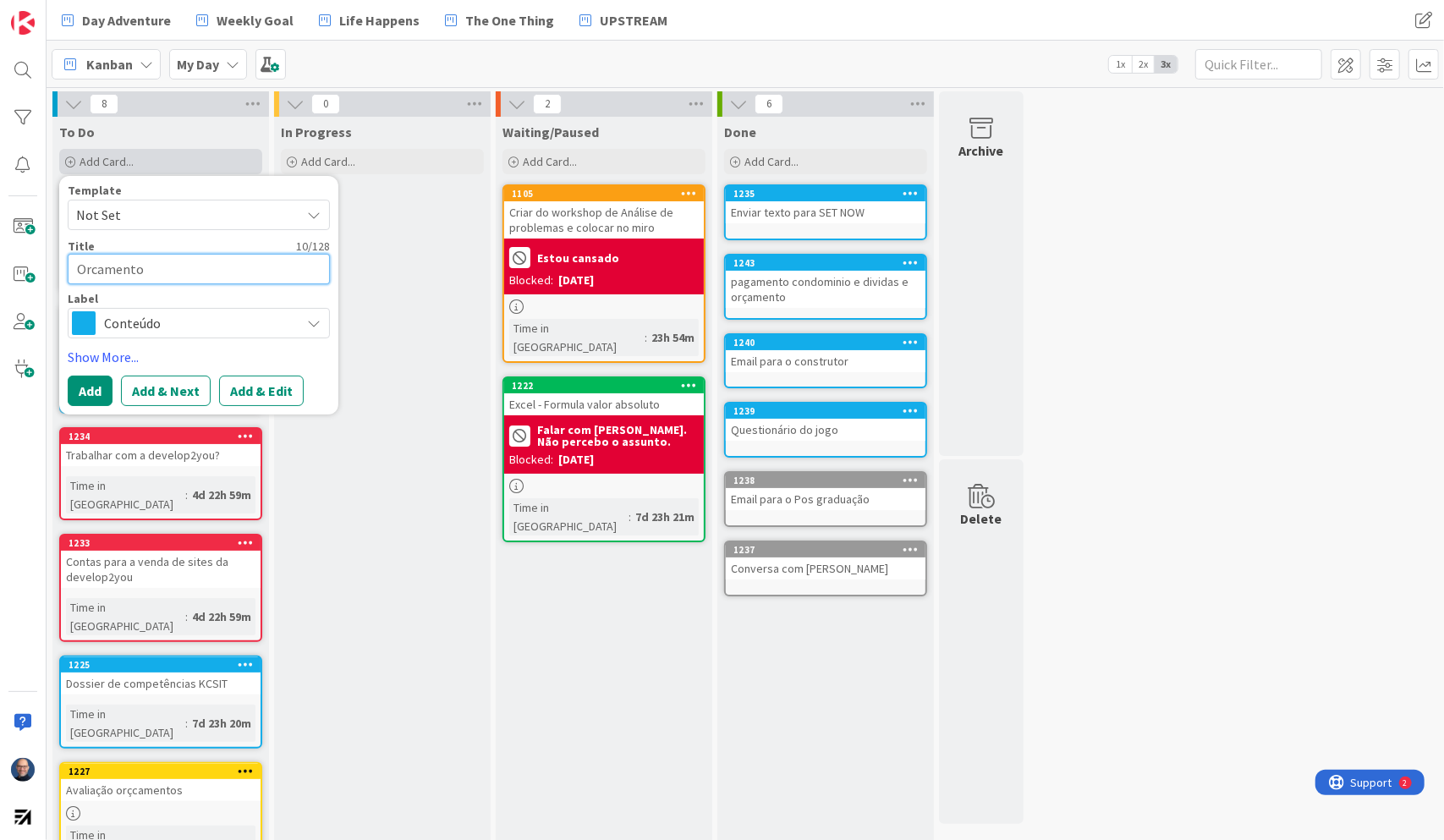
type textarea "Orcamento S"
type textarea "x"
type textarea "Orcamento Se"
type textarea "x"
type textarea "Orcamento Sem"
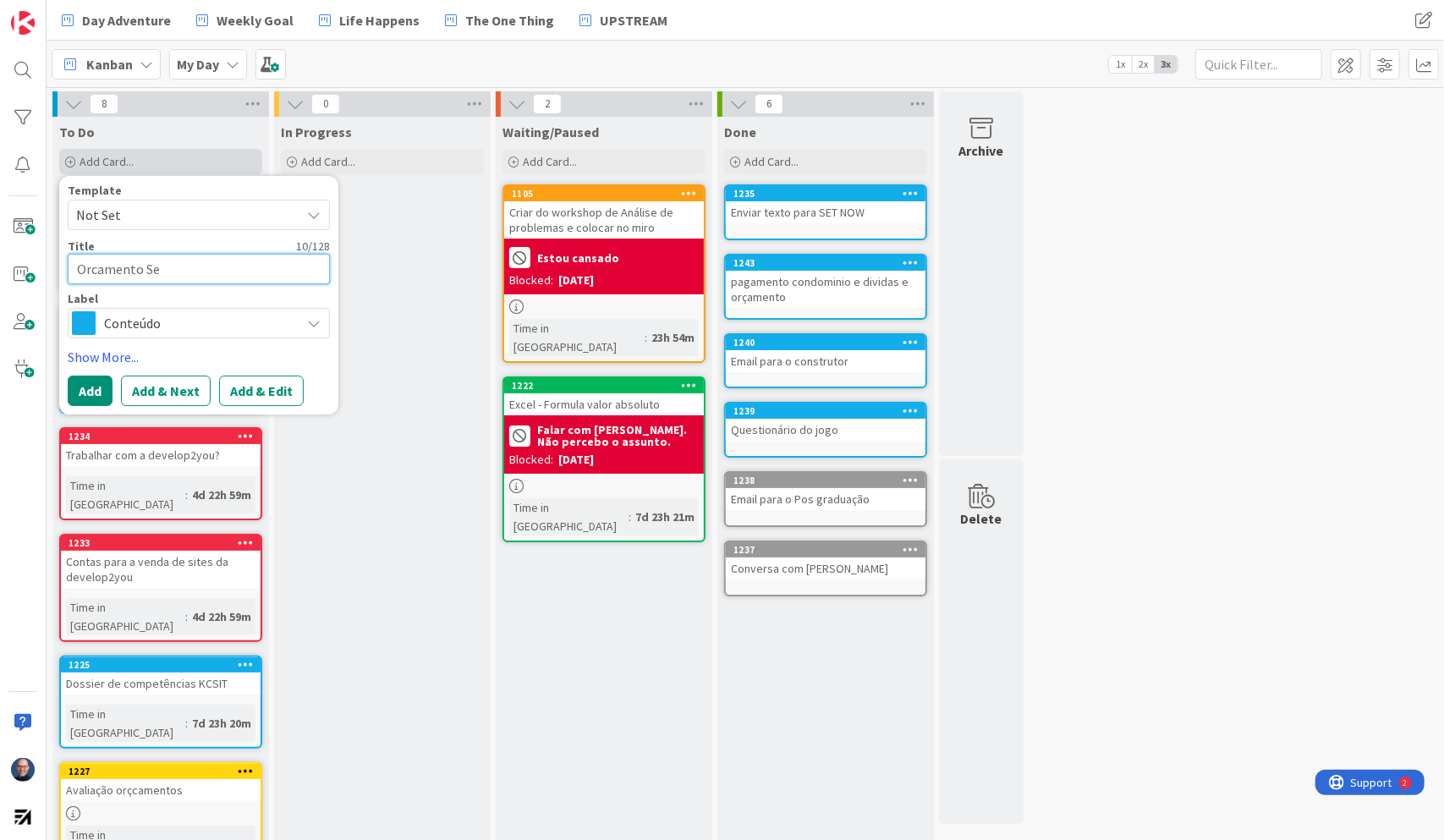
type textarea "x"
type textarea "Orcamento Sem"
type textarea "x"
type textarea "Orcamento Sem c"
type textarea "x"
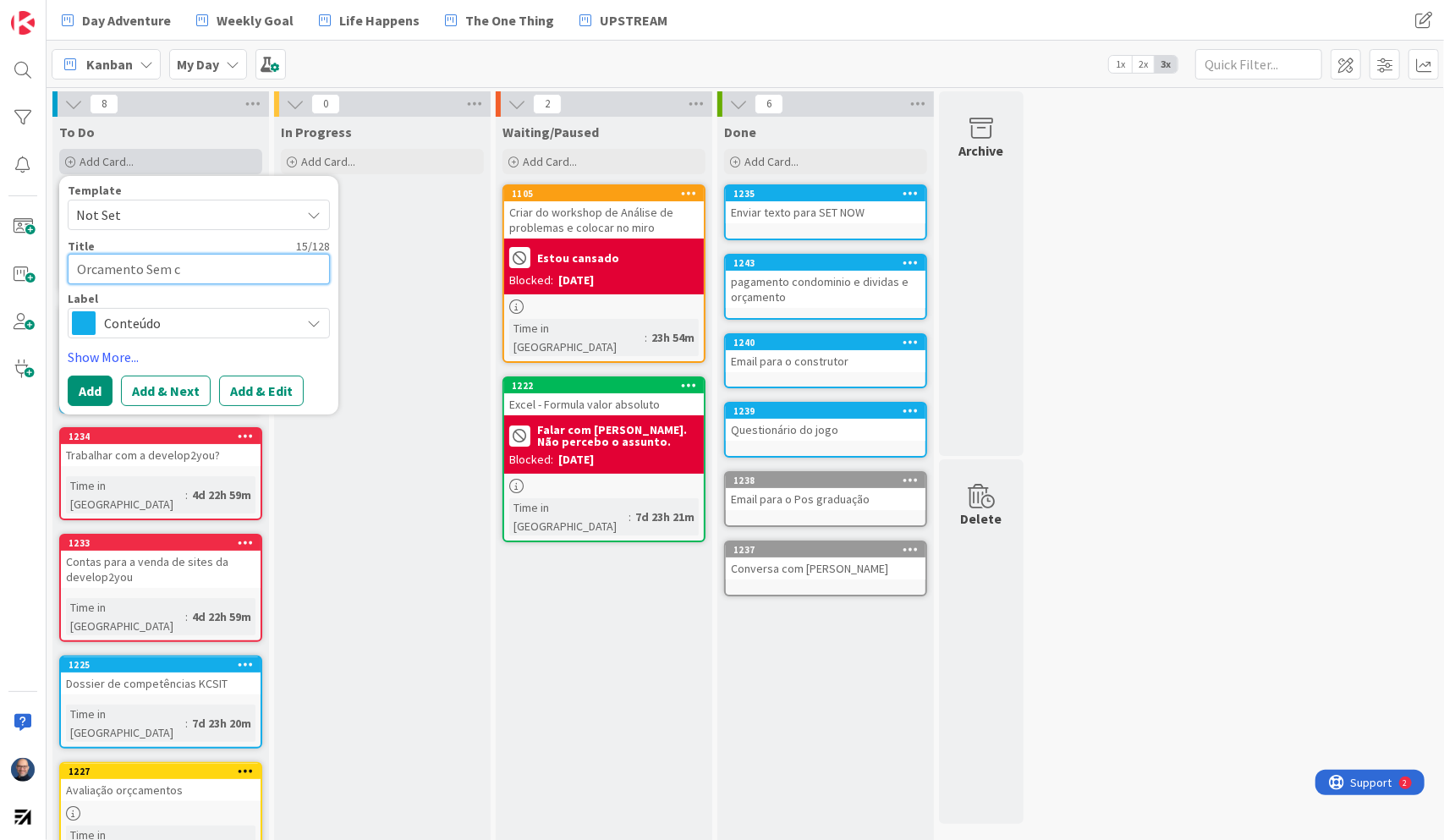
type textarea "Orcamento Sem ch"
type textarea "x"
type textarea "Orcamento Sem cha"
type textarea "x"
type textarea "Orcamento Sem cham"
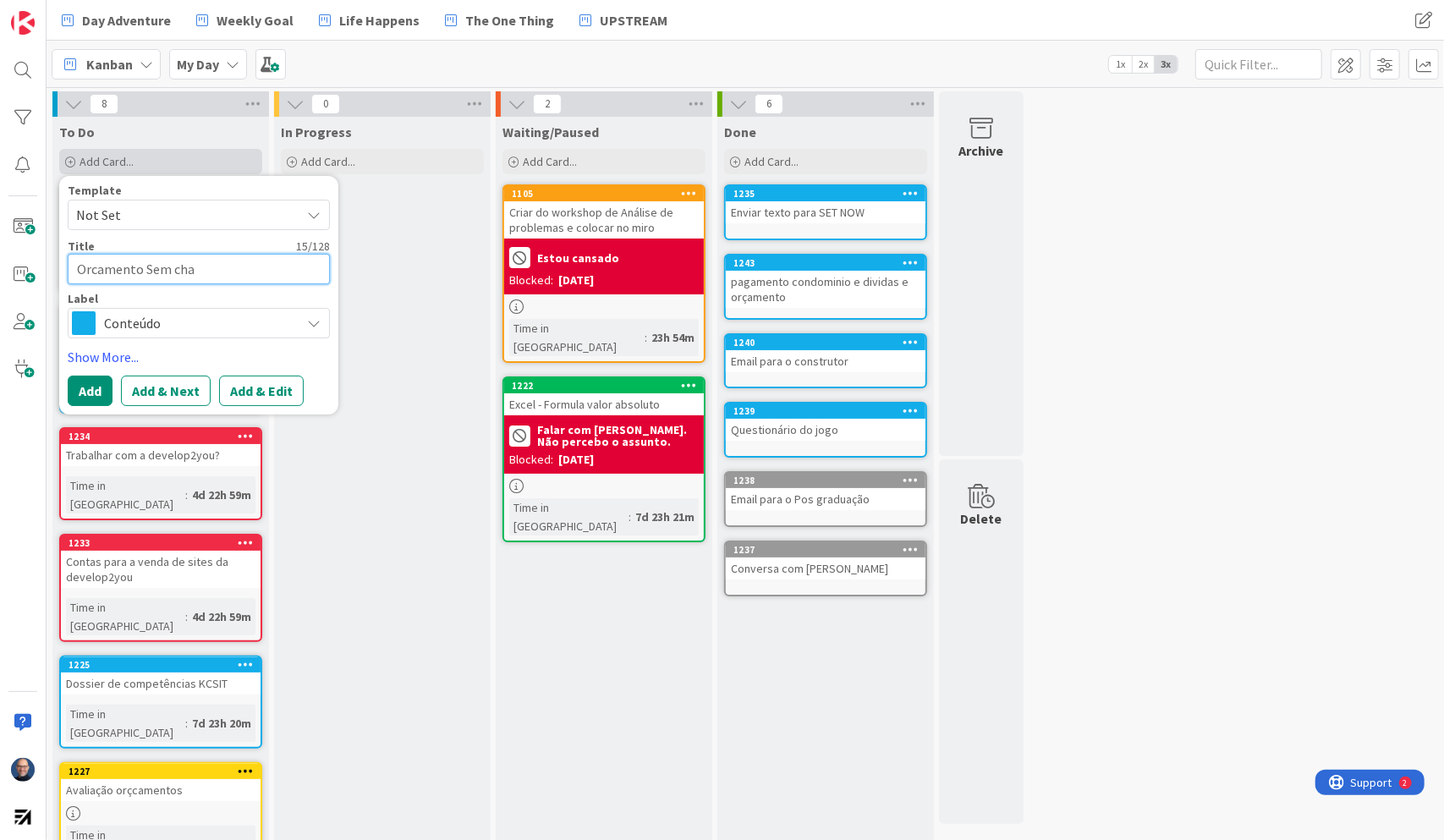
type textarea "x"
type textarea "Orcamento Sem chama"
type textarea "x"
type textarea "Orcamento Sem chama"
click at [224, 394] on button "Add & Edit" at bounding box center [261, 391] width 84 height 31
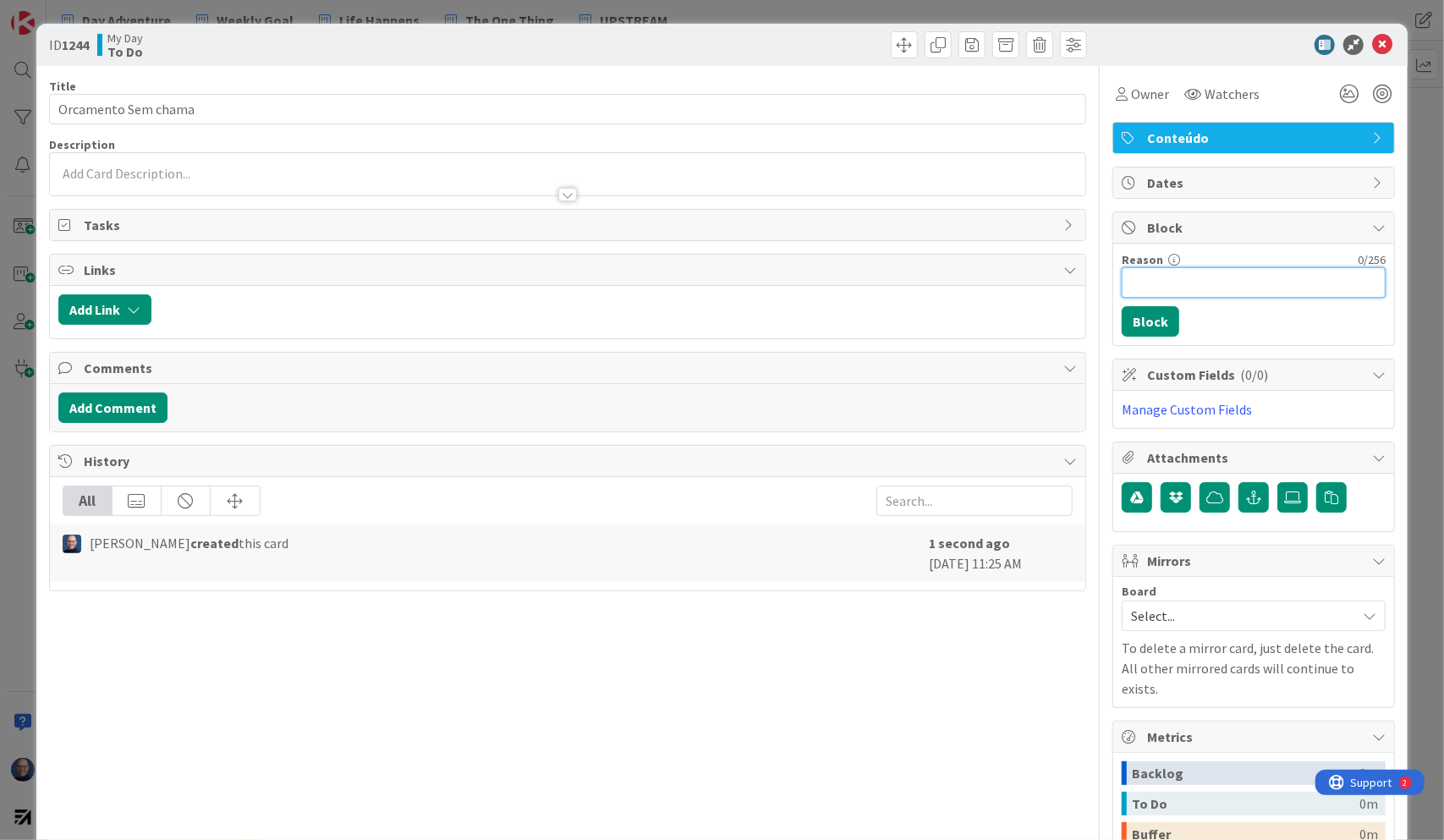
click at [1264, 285] on input "Reason" at bounding box center [1254, 282] width 264 height 31
type input "A confirmar com [PERSON_NAME]"
click at [1138, 315] on button "Block" at bounding box center [1151, 322] width 58 height 31
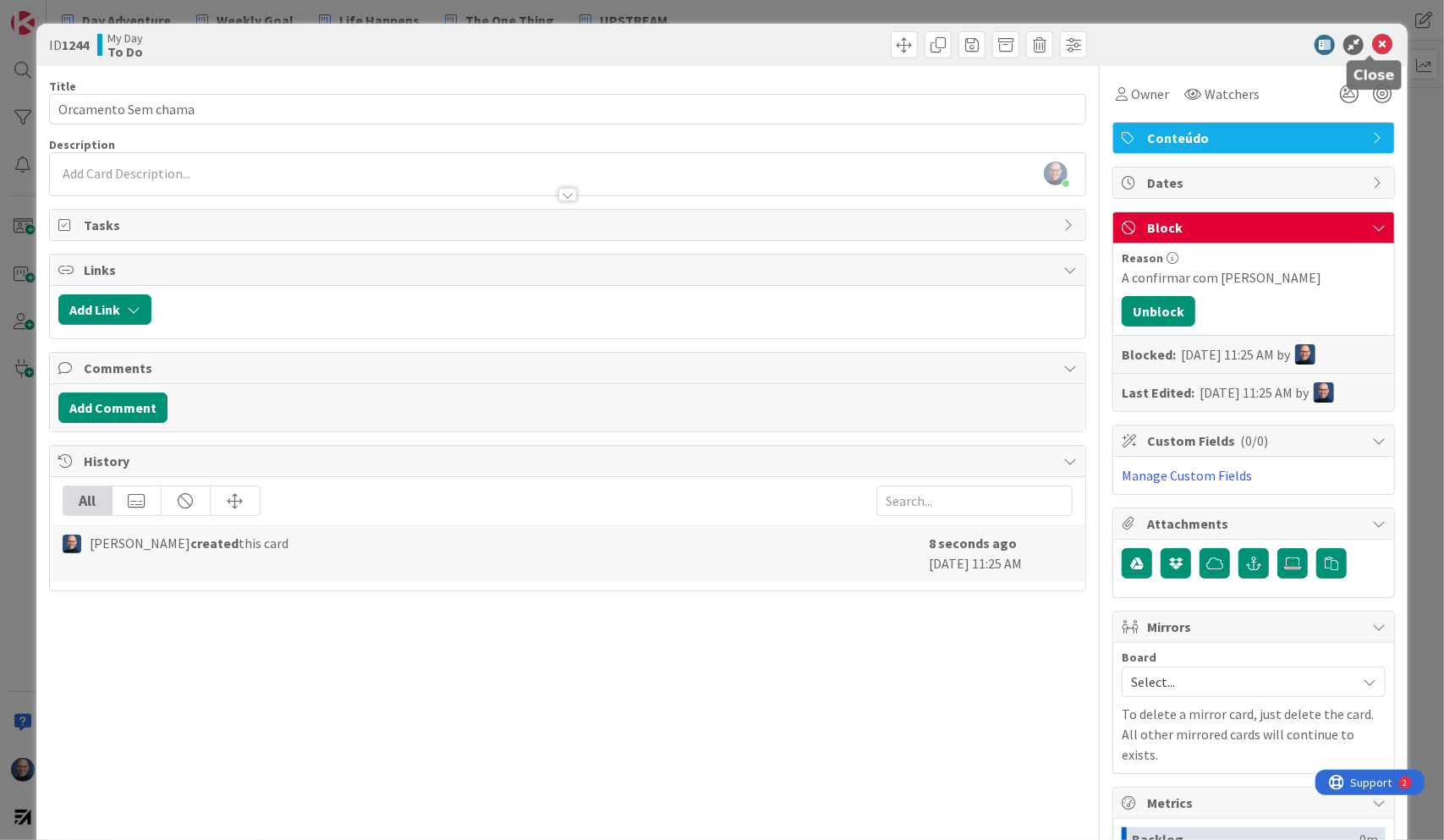
click at [1376, 42] on icon at bounding box center [1382, 44] width 20 height 20
